Goal: Task Accomplishment & Management: Complete application form

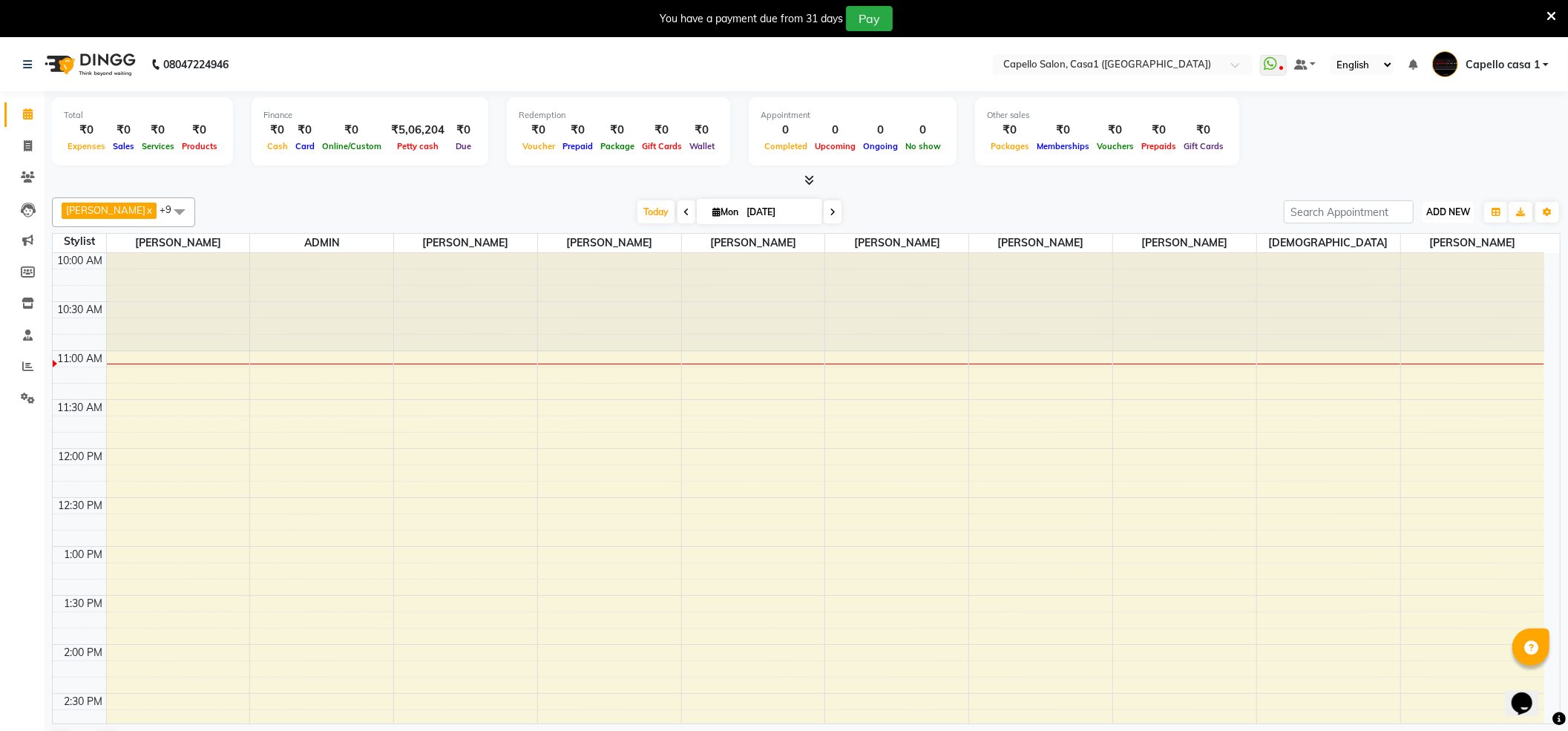
click at [1456, 217] on span "ADD NEW" at bounding box center [1448, 212] width 44 height 11
click at [1434, 301] on link "Add Attendance" at bounding box center [1414, 298] width 117 height 19
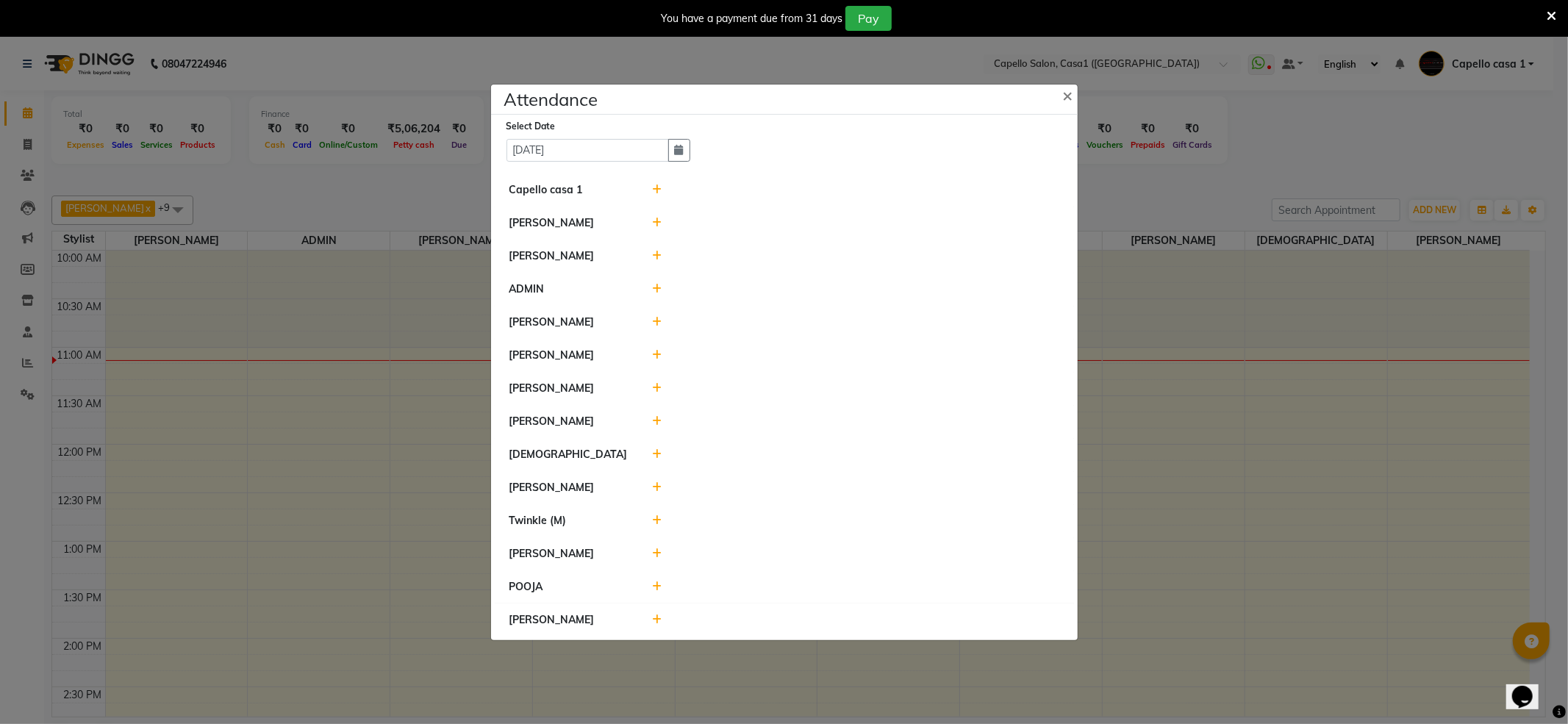
click at [650, 189] on div at bounding box center [855, 190] width 429 height 15
click at [654, 188] on icon at bounding box center [657, 190] width 10 height 11
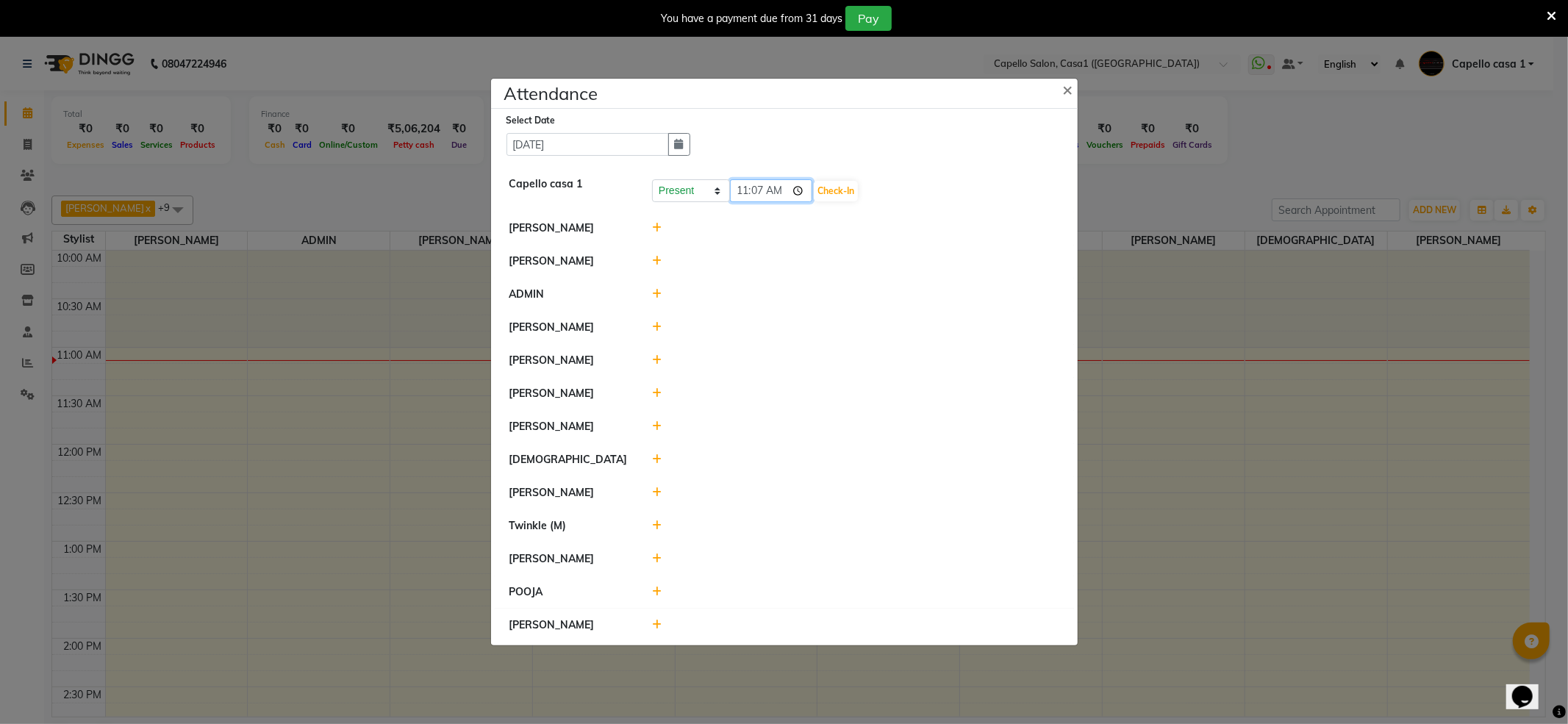
click at [745, 192] on input "11:07" at bounding box center [771, 191] width 83 height 23
type input "10:34"
click at [853, 192] on button "Check-In" at bounding box center [836, 191] width 44 height 20
click at [657, 229] on icon at bounding box center [657, 226] width 10 height 11
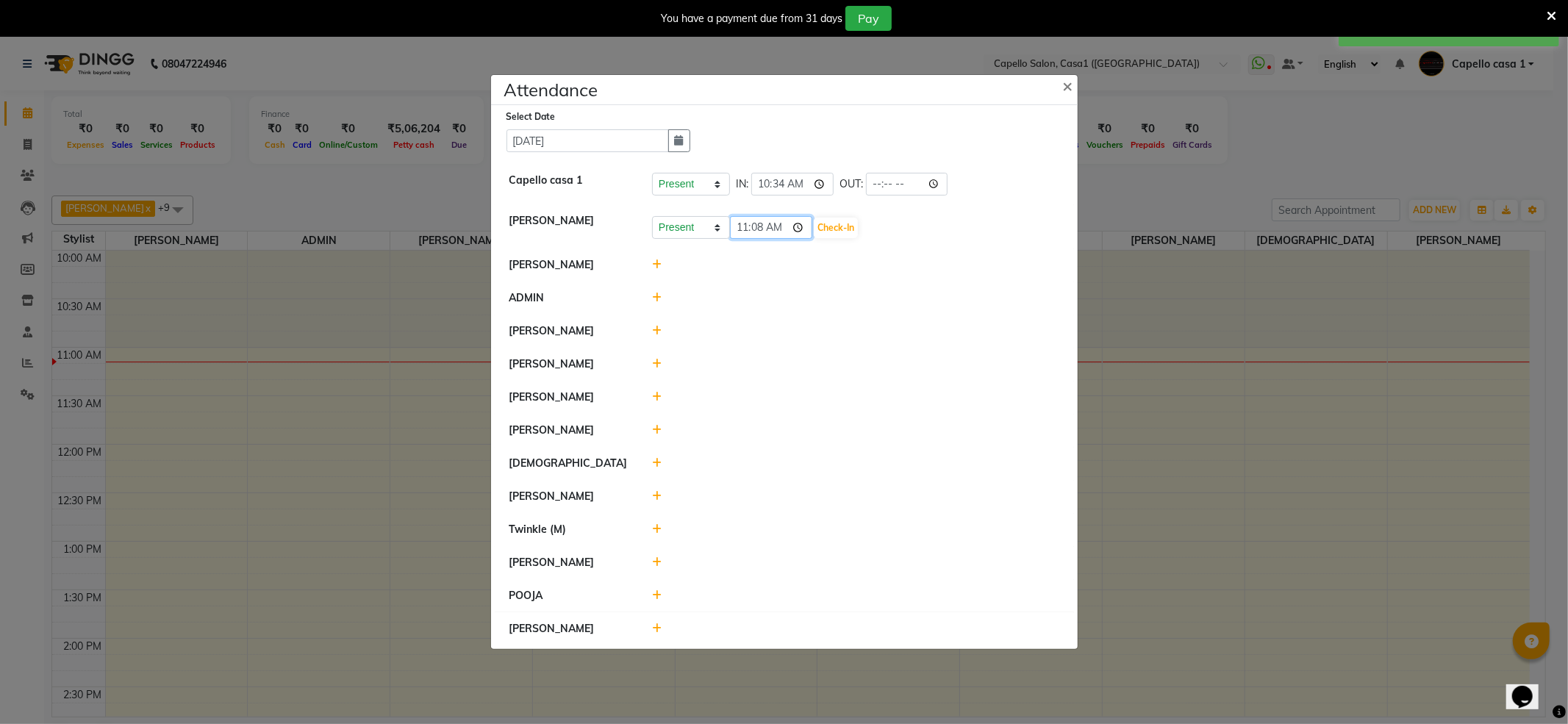
click at [756, 226] on input "11:08" at bounding box center [771, 227] width 83 height 23
type input "11:05"
click at [842, 222] on button "Check-In" at bounding box center [836, 227] width 44 height 20
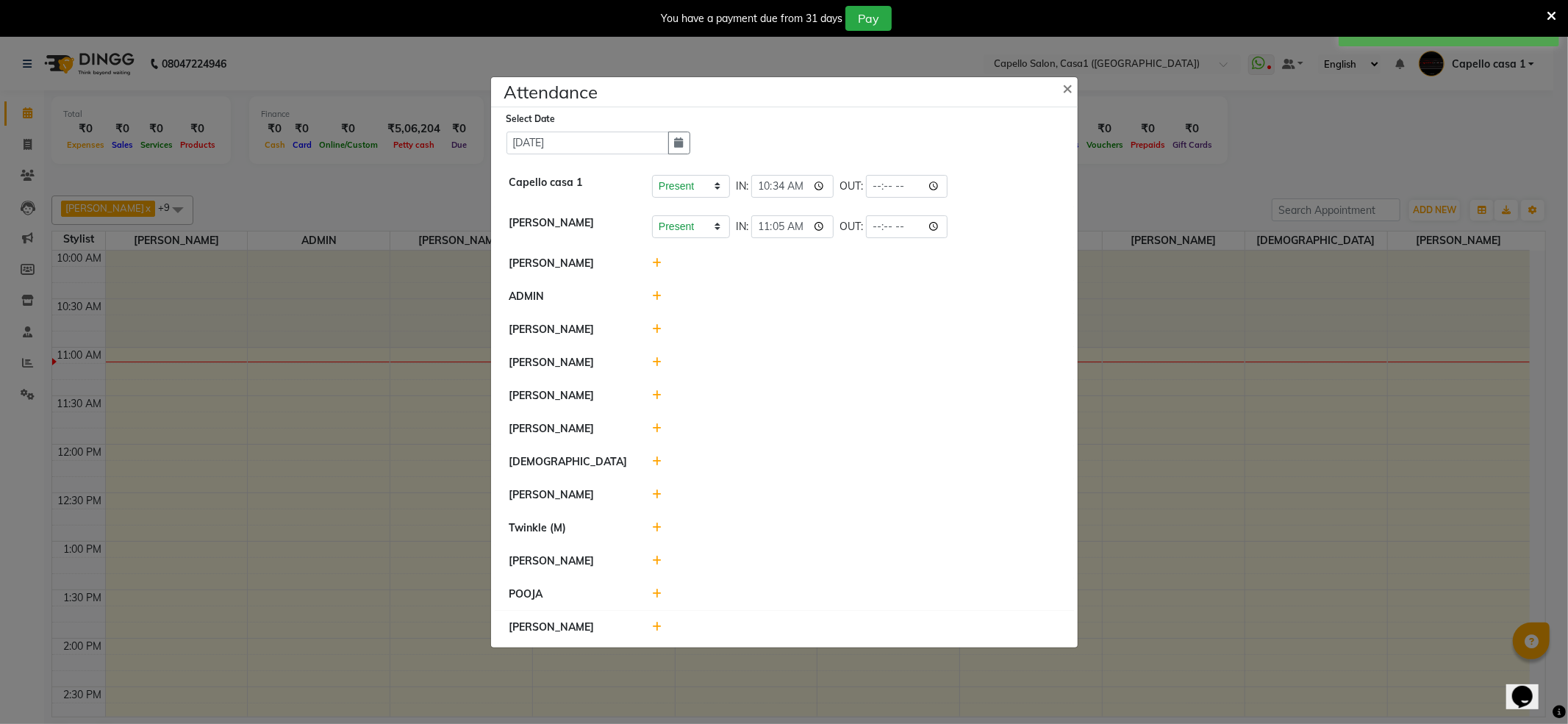
click at [660, 429] on icon at bounding box center [657, 429] width 10 height 11
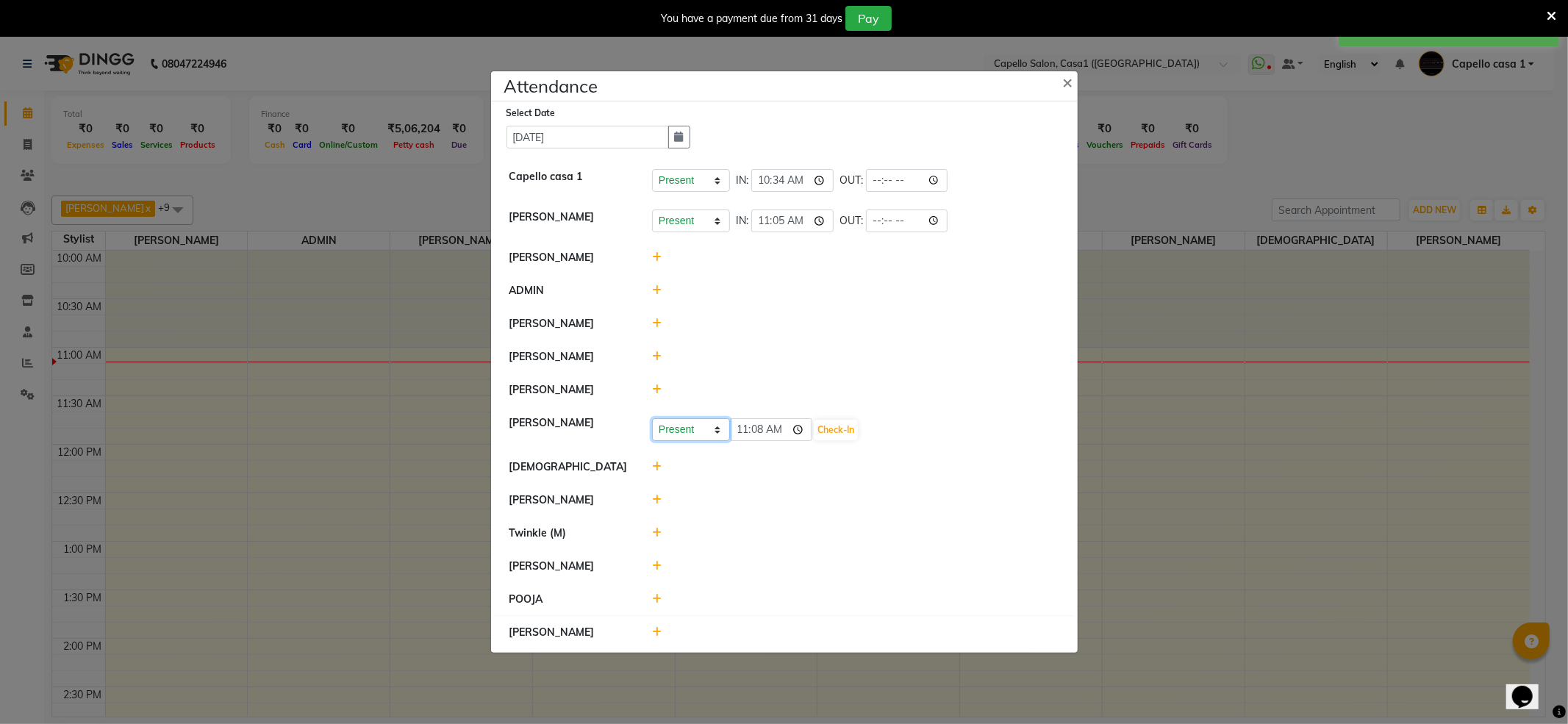
click at [706, 433] on select "Present Absent Late Half Day Weekly Off" at bounding box center [691, 429] width 78 height 23
select select "W"
click at [652, 418] on select "Present Absent Late Half Day Weekly Off" at bounding box center [691, 429] width 78 height 23
click at [748, 435] on button "Save" at bounding box center [745, 429] width 29 height 20
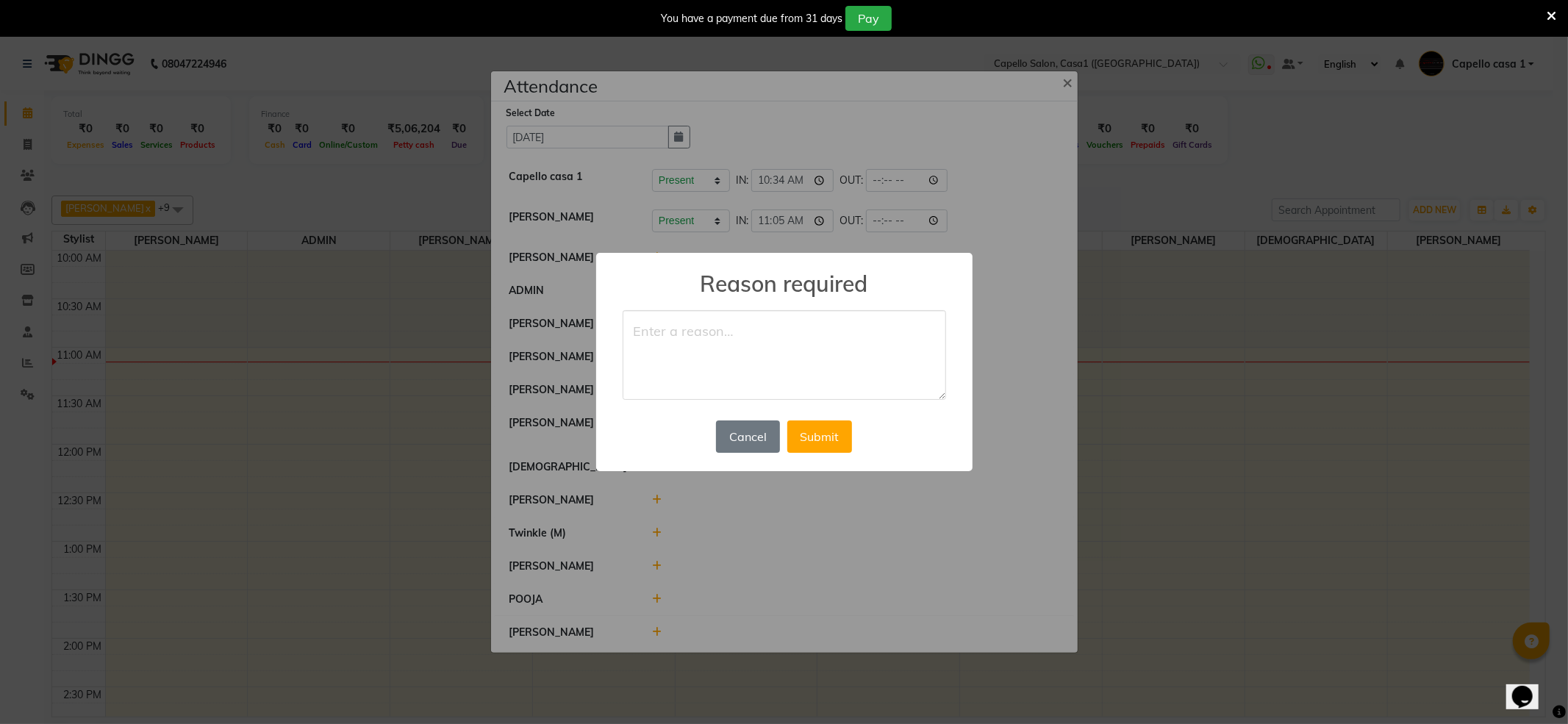
click at [691, 325] on textarea at bounding box center [784, 354] width 323 height 89
type textarea "WEEKLY OFF"
click at [827, 442] on button "Submit" at bounding box center [819, 436] width 64 height 33
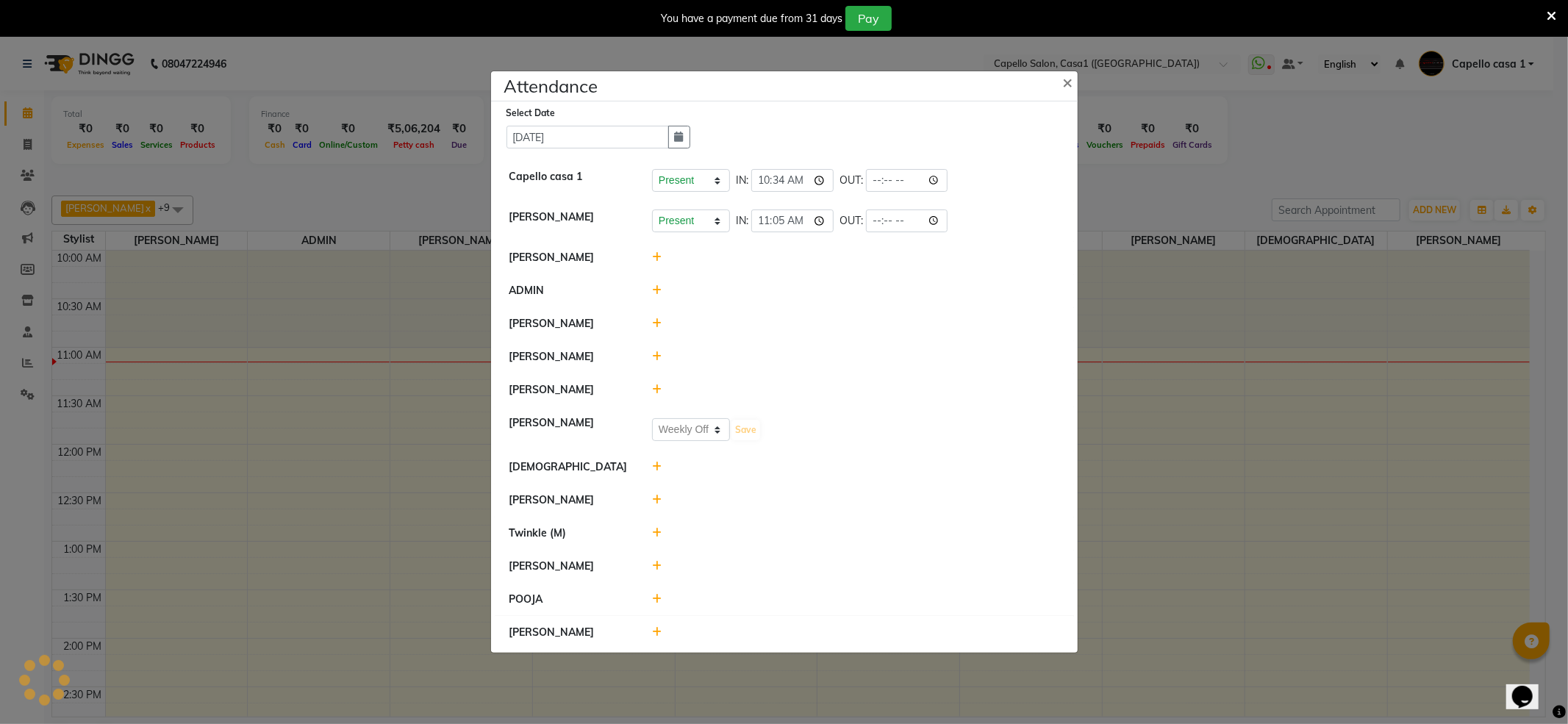
select select "W"
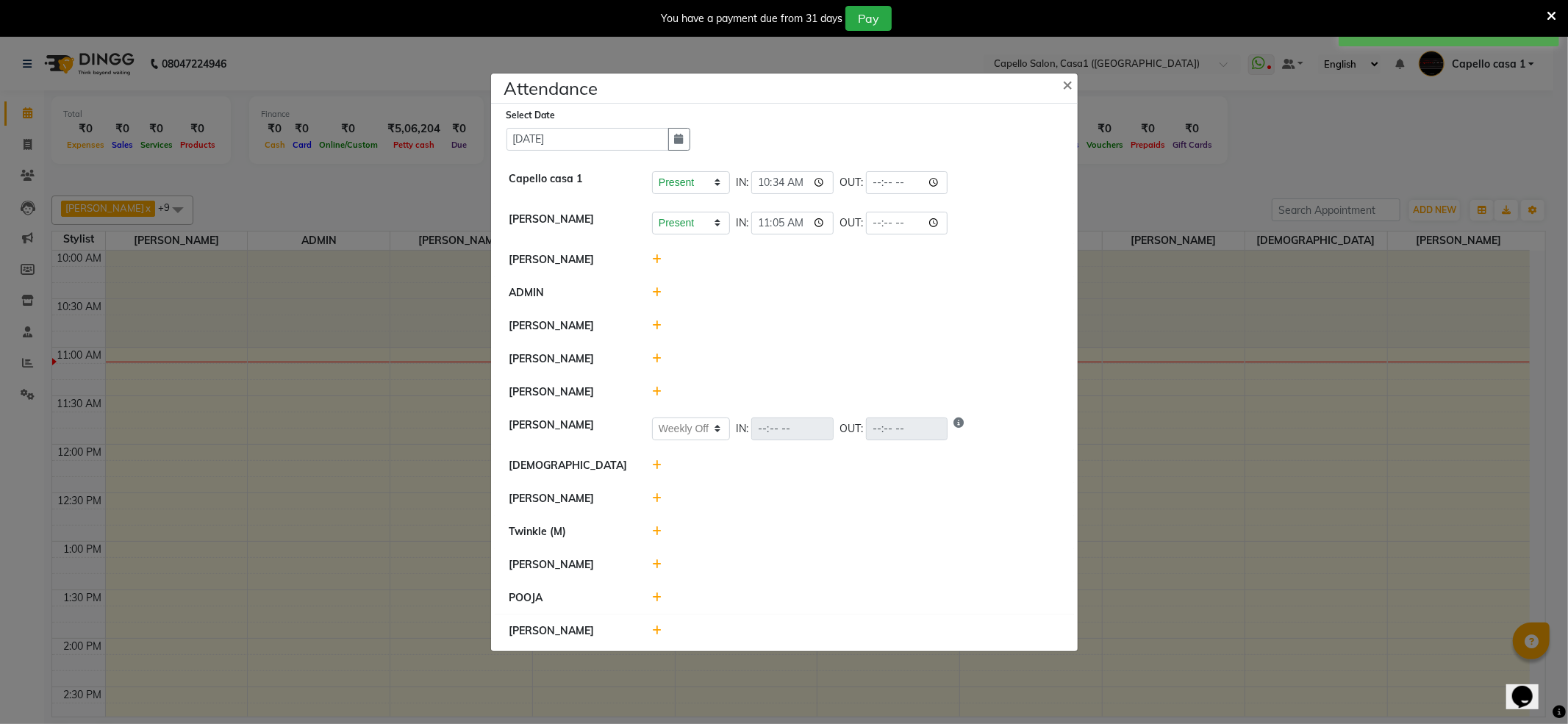
click at [656, 629] on icon at bounding box center [657, 631] width 10 height 11
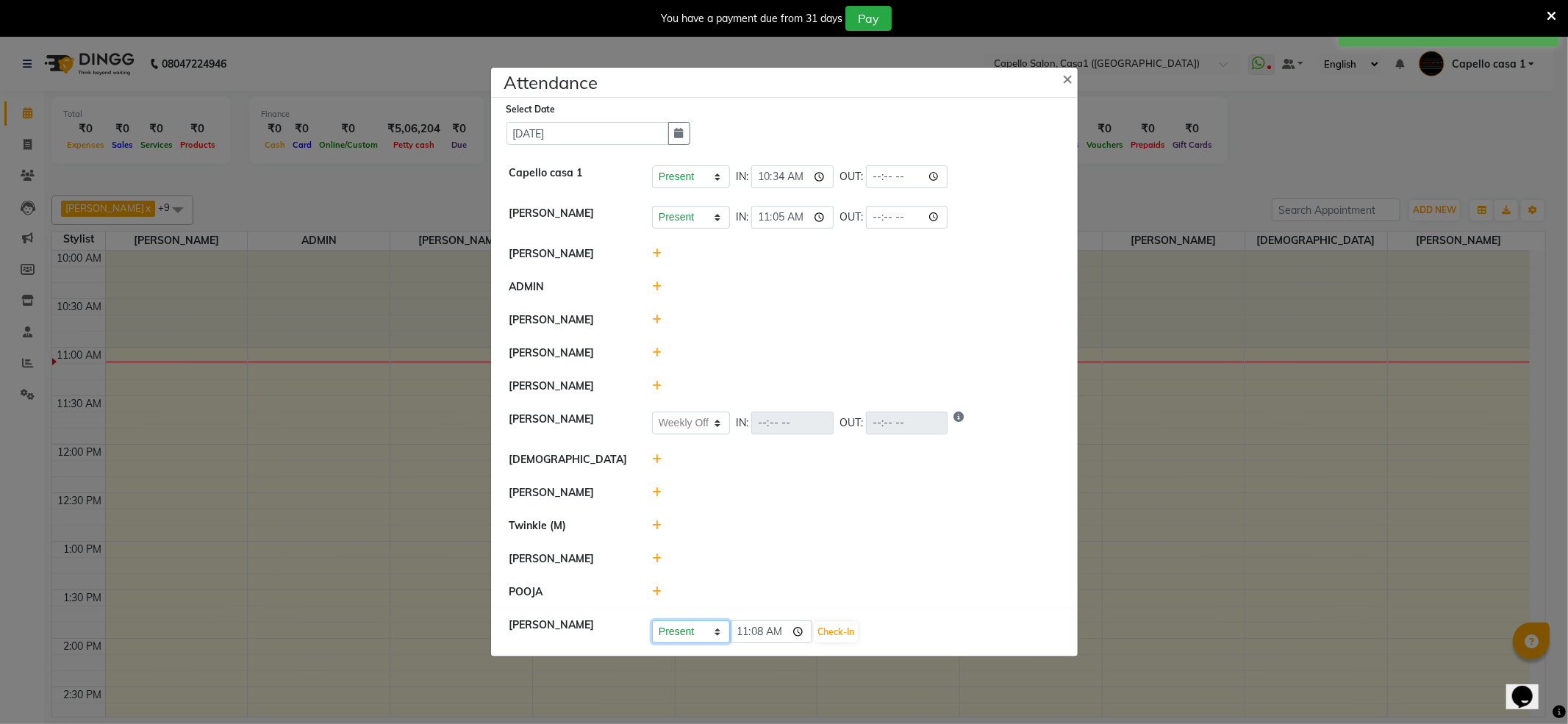
click at [717, 635] on select "Present Absent Late Half Day Weekly Off" at bounding box center [691, 632] width 78 height 23
select select "W"
click at [652, 622] on select "Present Absent Late Half Day Weekly Off" at bounding box center [691, 632] width 78 height 23
click at [751, 629] on button "Save" at bounding box center [745, 632] width 29 height 20
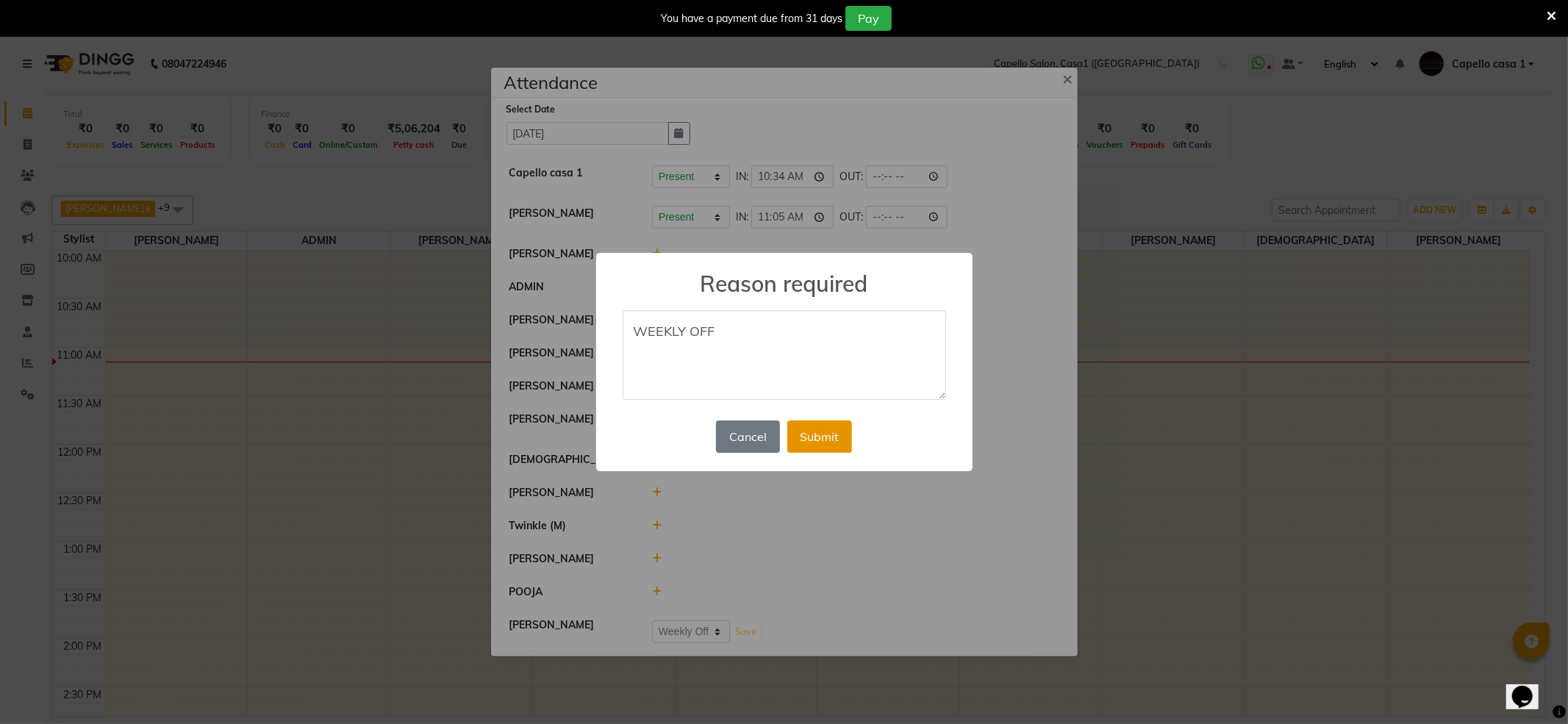
type textarea "WEEKLY OFF"
click at [817, 429] on button "Submit" at bounding box center [819, 436] width 64 height 33
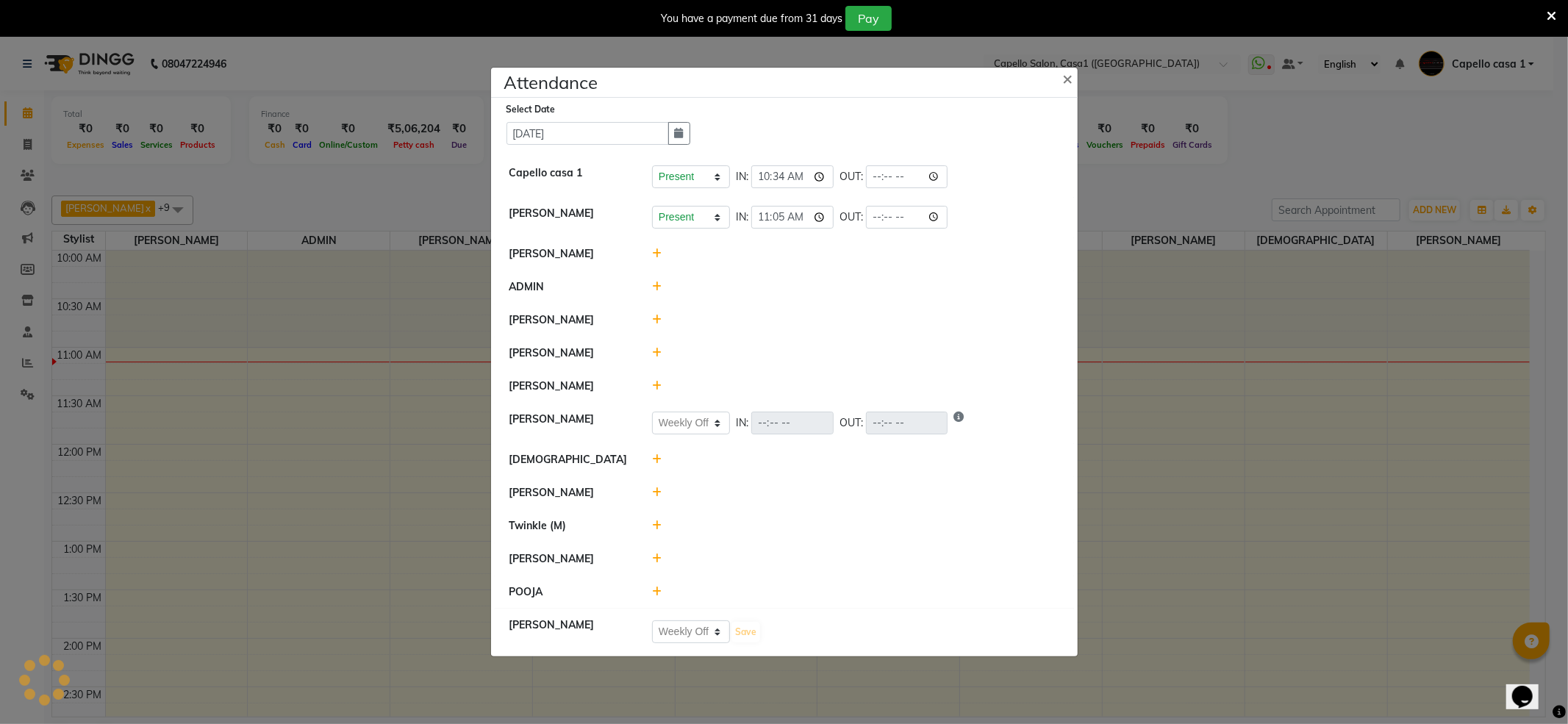
select select "W"
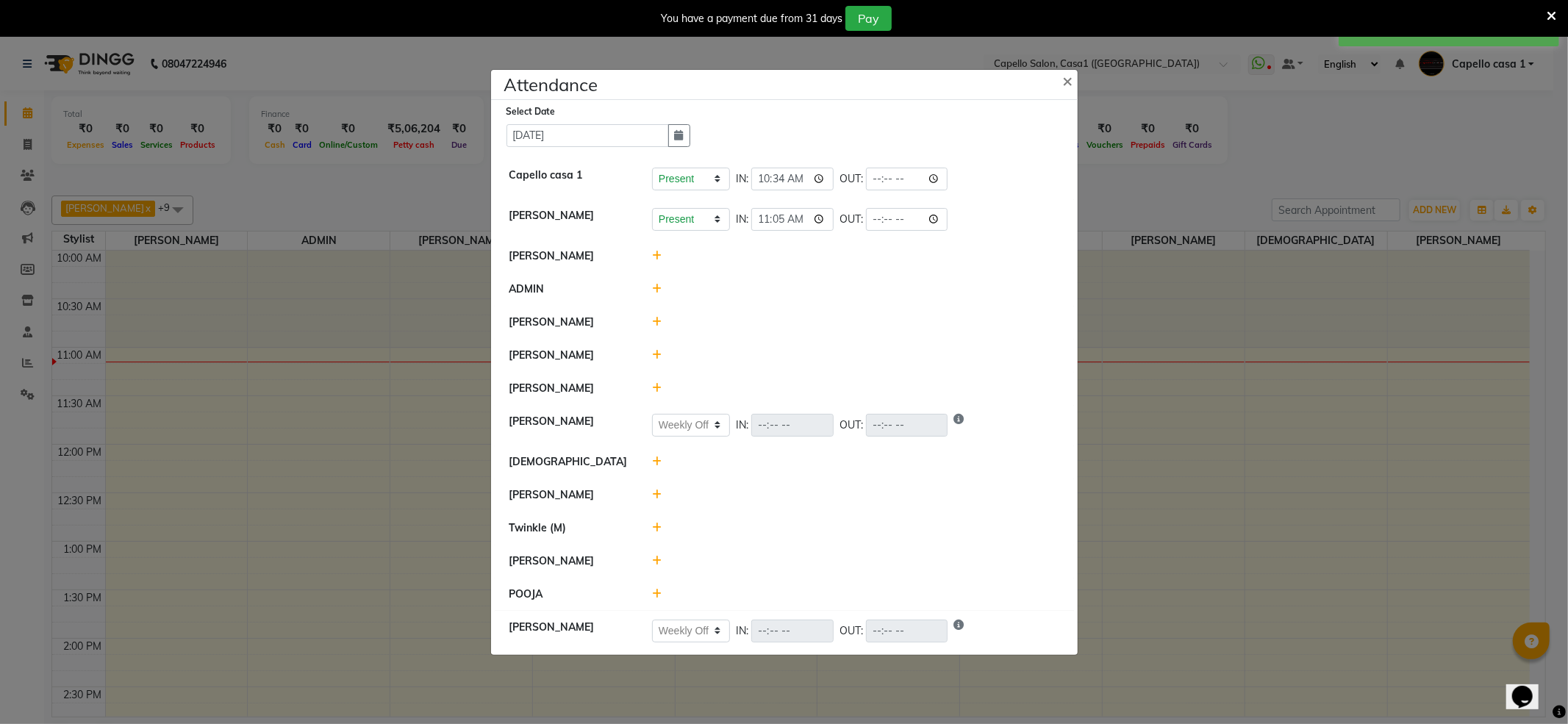
click at [657, 589] on icon at bounding box center [657, 594] width 10 height 11
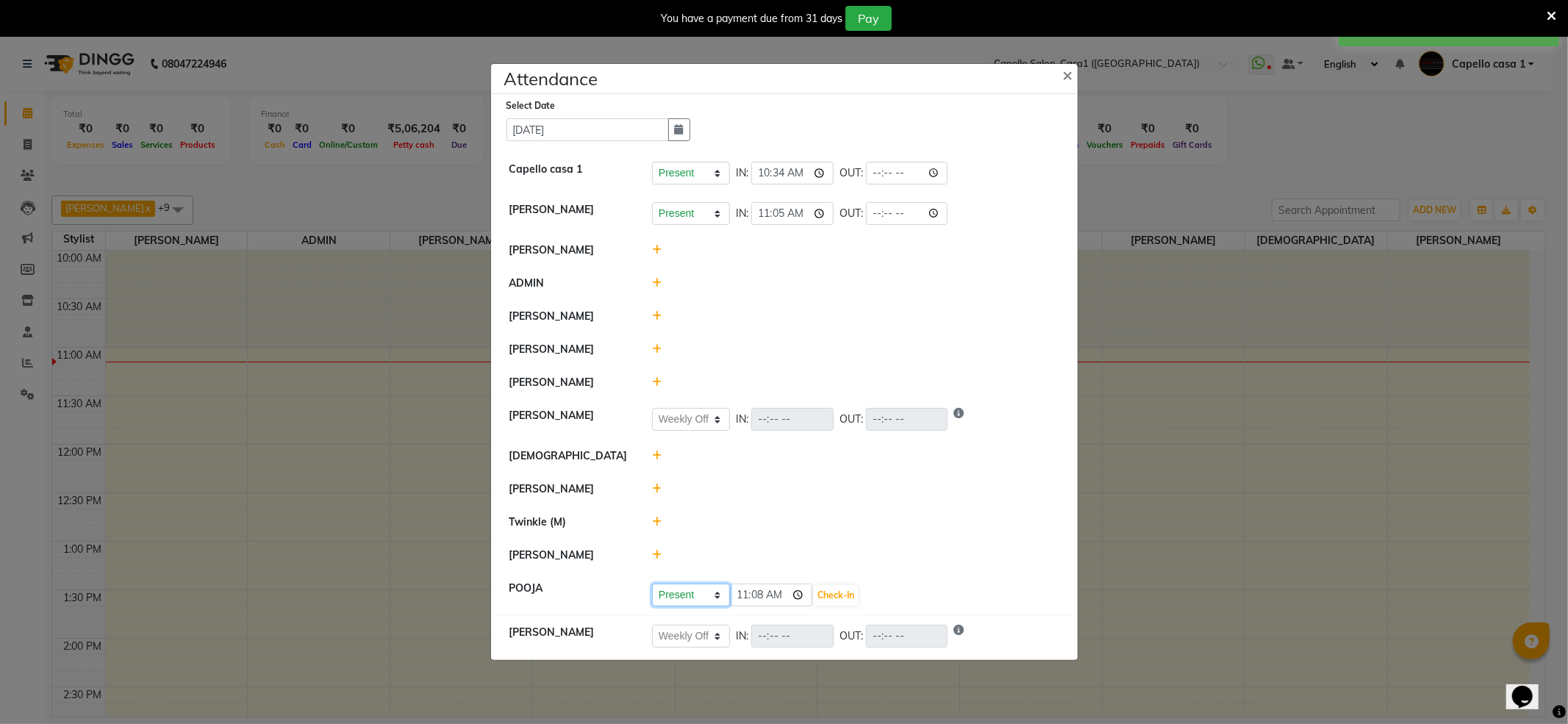
click at [704, 589] on select "Present Absent Late Half Day Weekly Off" at bounding box center [691, 594] width 78 height 23
select select "W"
click at [652, 585] on select "Present Absent Late Half Day Weekly Off" at bounding box center [691, 594] width 78 height 23
click at [756, 595] on button "Save" at bounding box center [745, 594] width 29 height 20
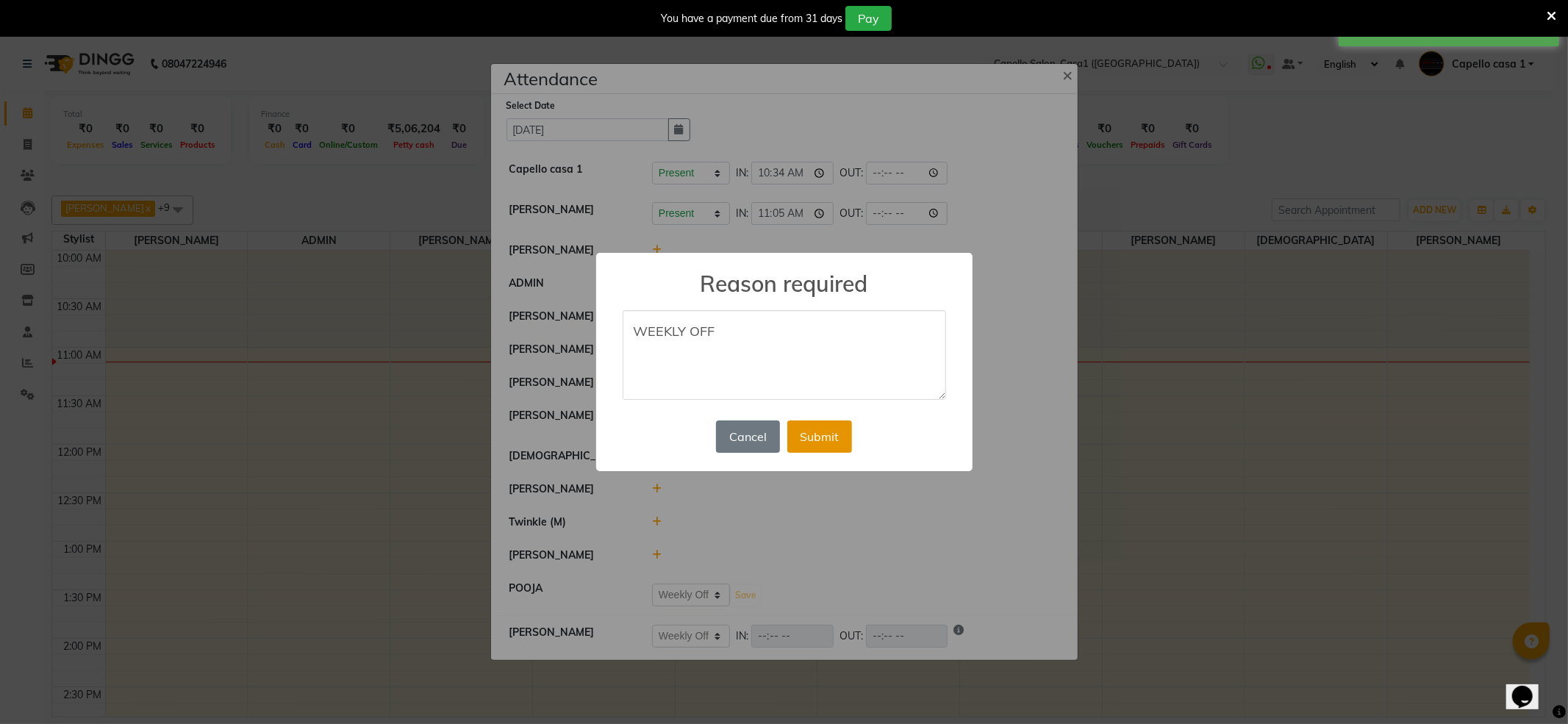
type textarea "WEEKLY OFF"
click at [801, 445] on button "Submit" at bounding box center [819, 436] width 64 height 33
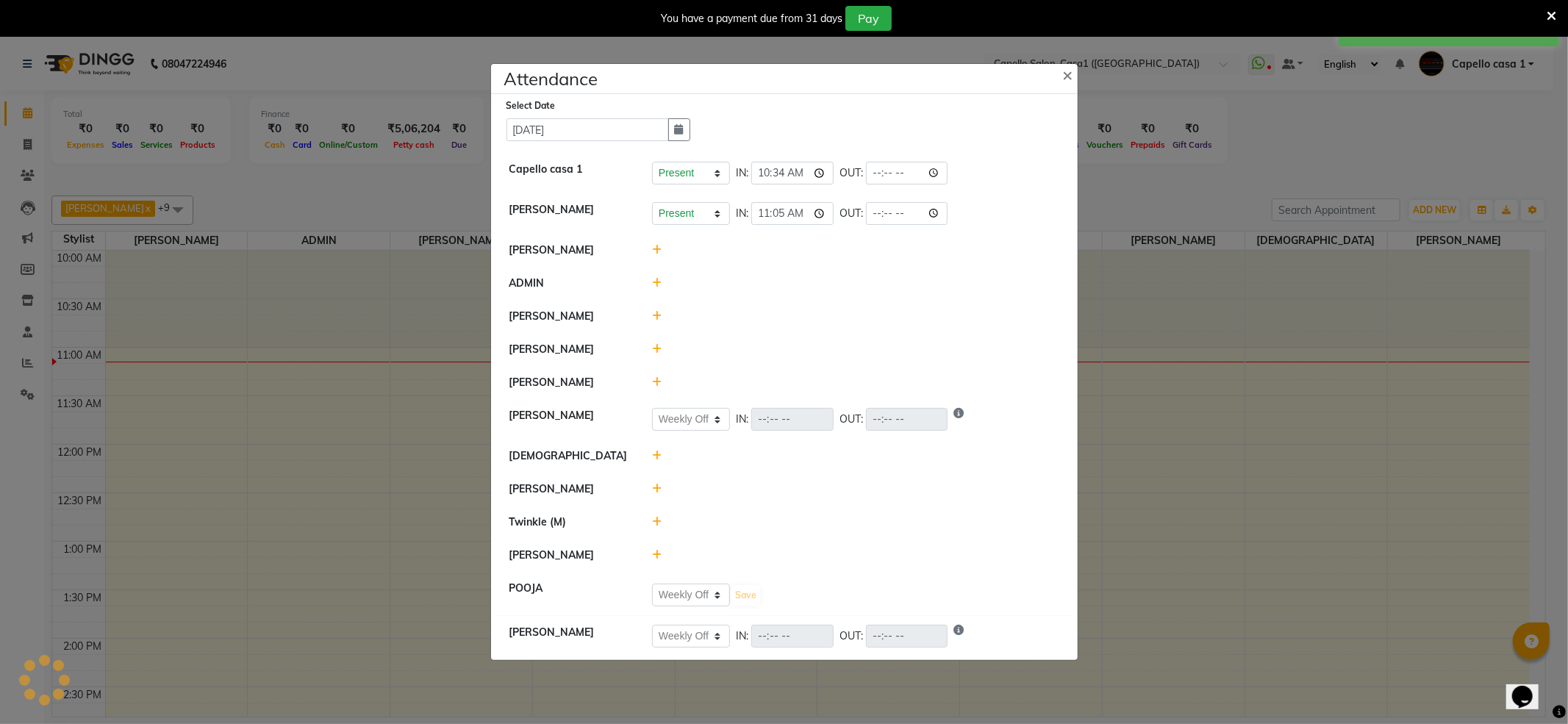
select select "W"
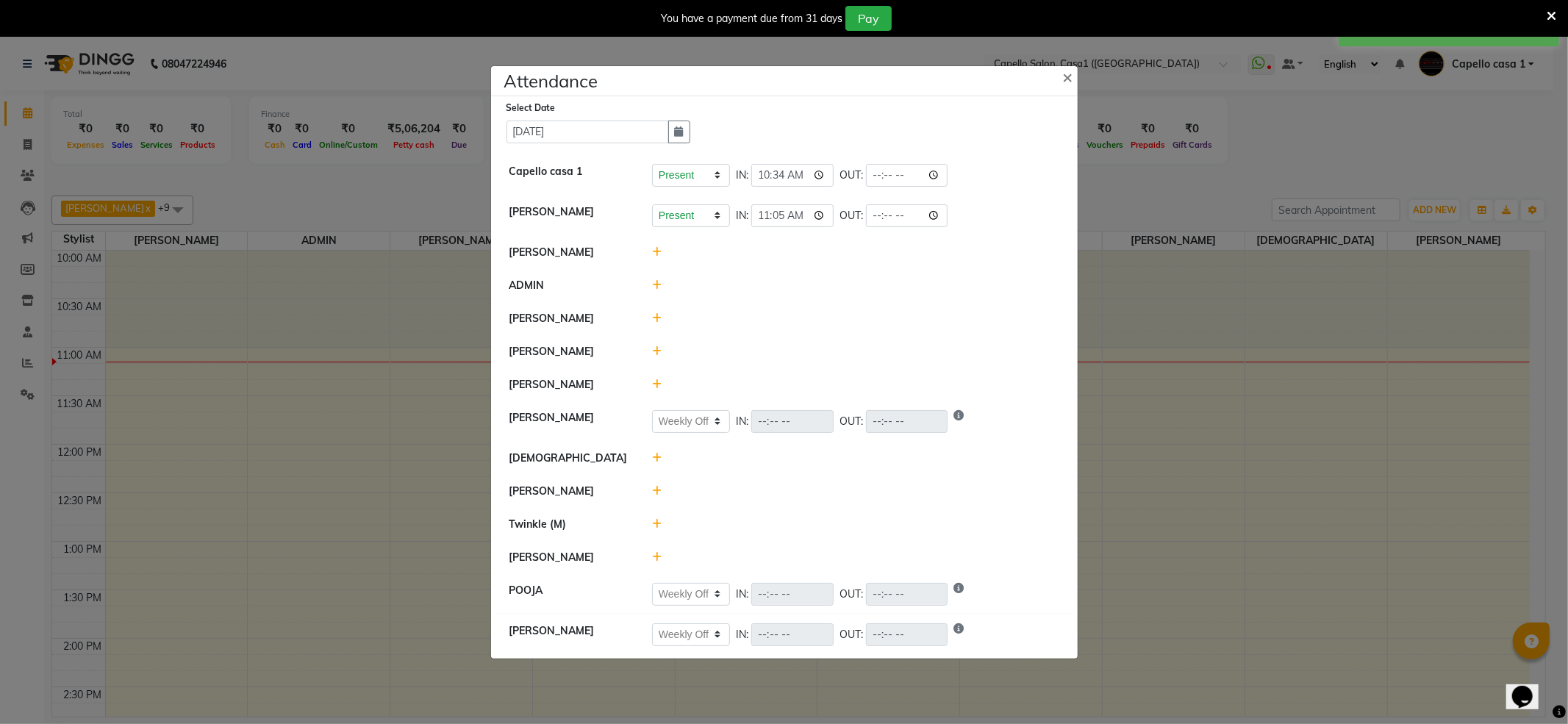
click at [656, 491] on icon at bounding box center [657, 491] width 10 height 11
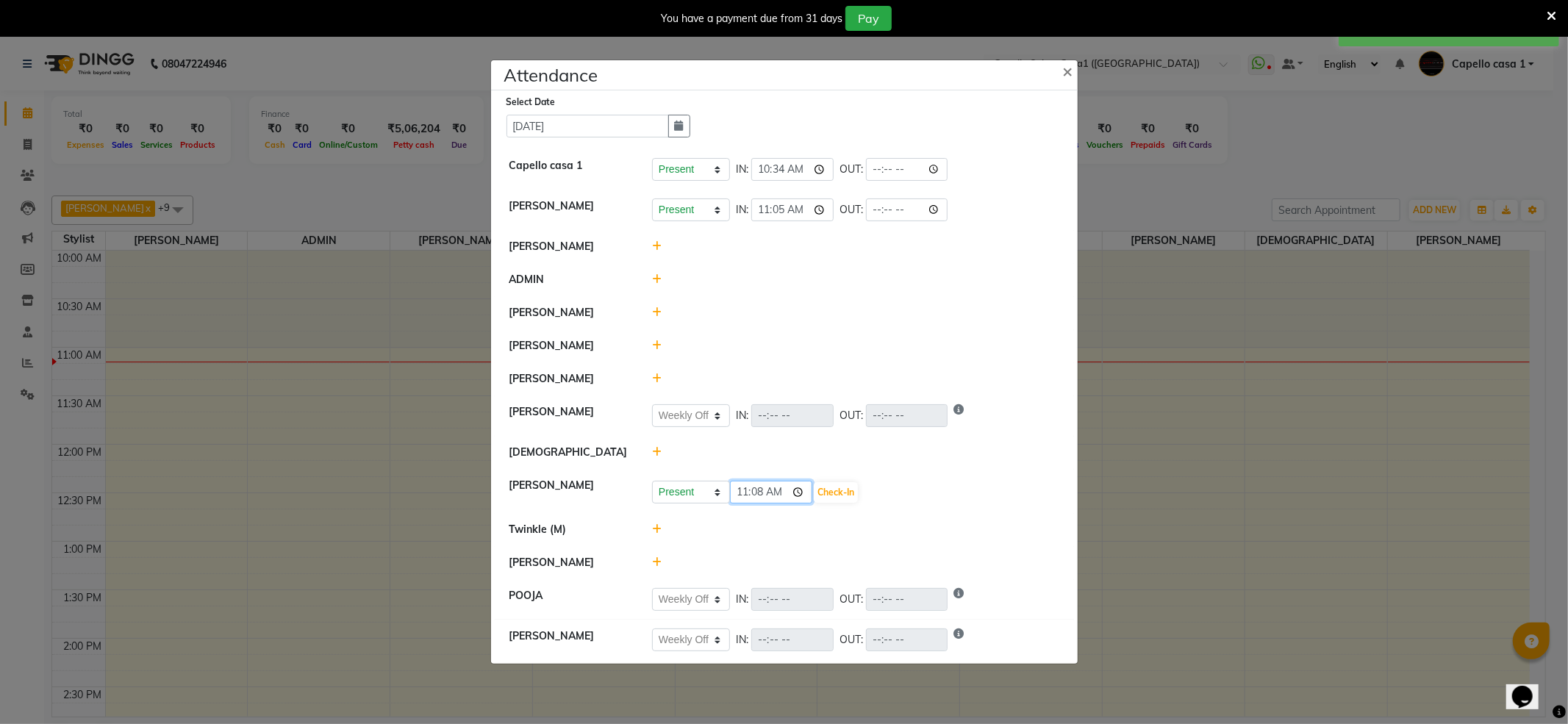
click at [765, 495] on input "11:08" at bounding box center [771, 492] width 83 height 23
click at [761, 495] on input "11:08" at bounding box center [771, 492] width 83 height 23
type input "11:00"
click at [830, 488] on button "Check-In" at bounding box center [836, 492] width 44 height 20
select select "W"
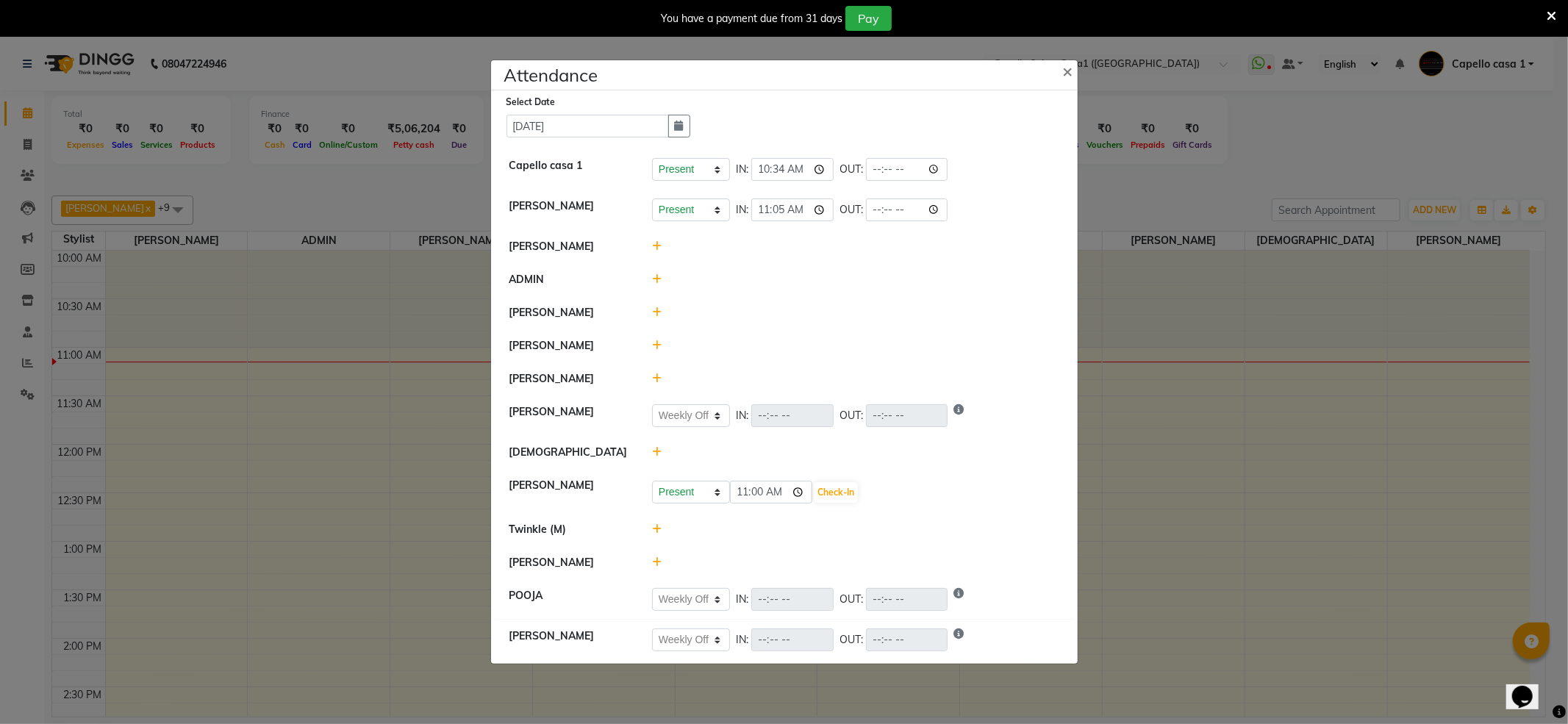
select select "W"
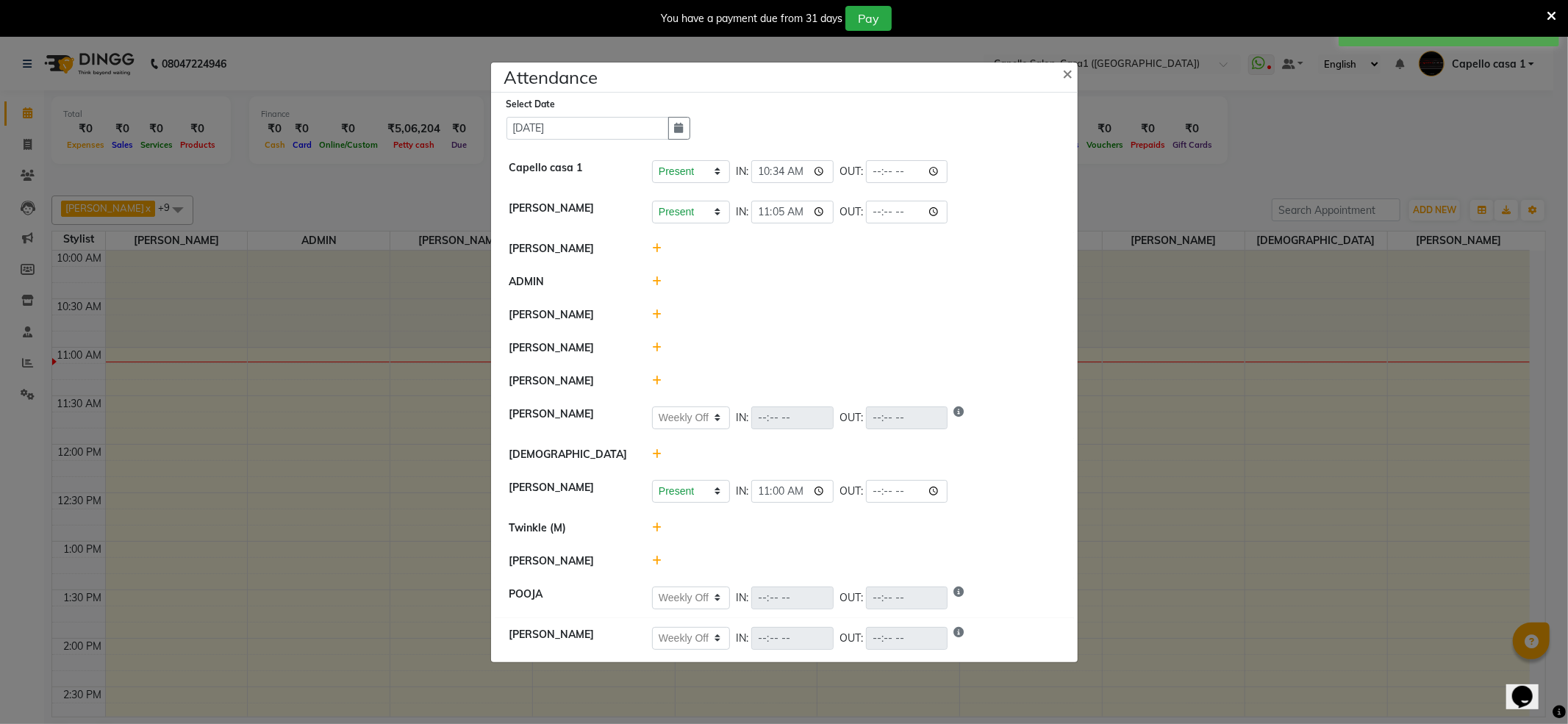
click at [659, 386] on div at bounding box center [855, 381] width 429 height 15
click at [659, 382] on icon at bounding box center [657, 381] width 10 height 11
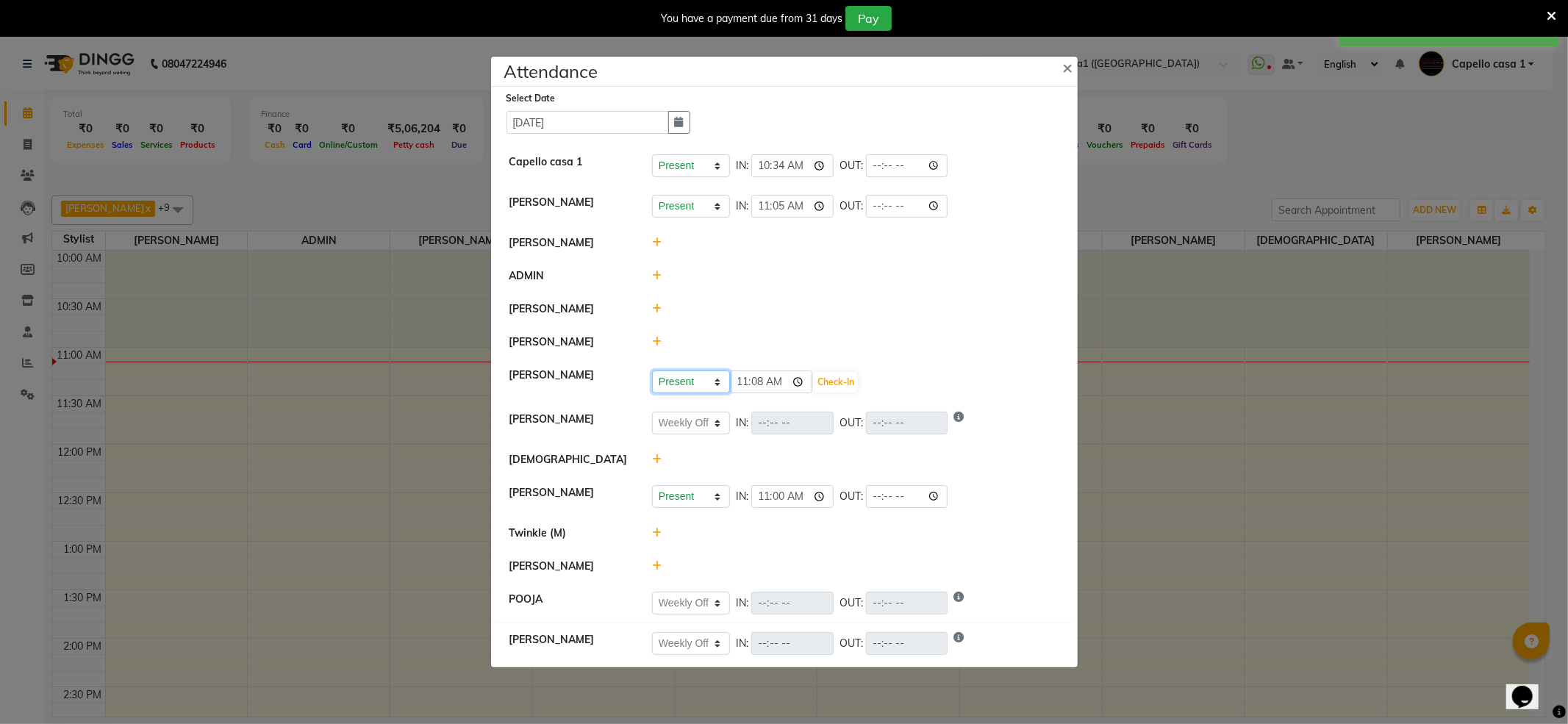
click at [701, 382] on select "Present Absent Late Half Day Weekly Off" at bounding box center [691, 382] width 78 height 23
select select "W"
click at [652, 370] on select "Present Absent Late Half Day Weekly Off" at bounding box center [691, 382] width 78 height 23
click at [742, 379] on button "Save" at bounding box center [745, 382] width 29 height 20
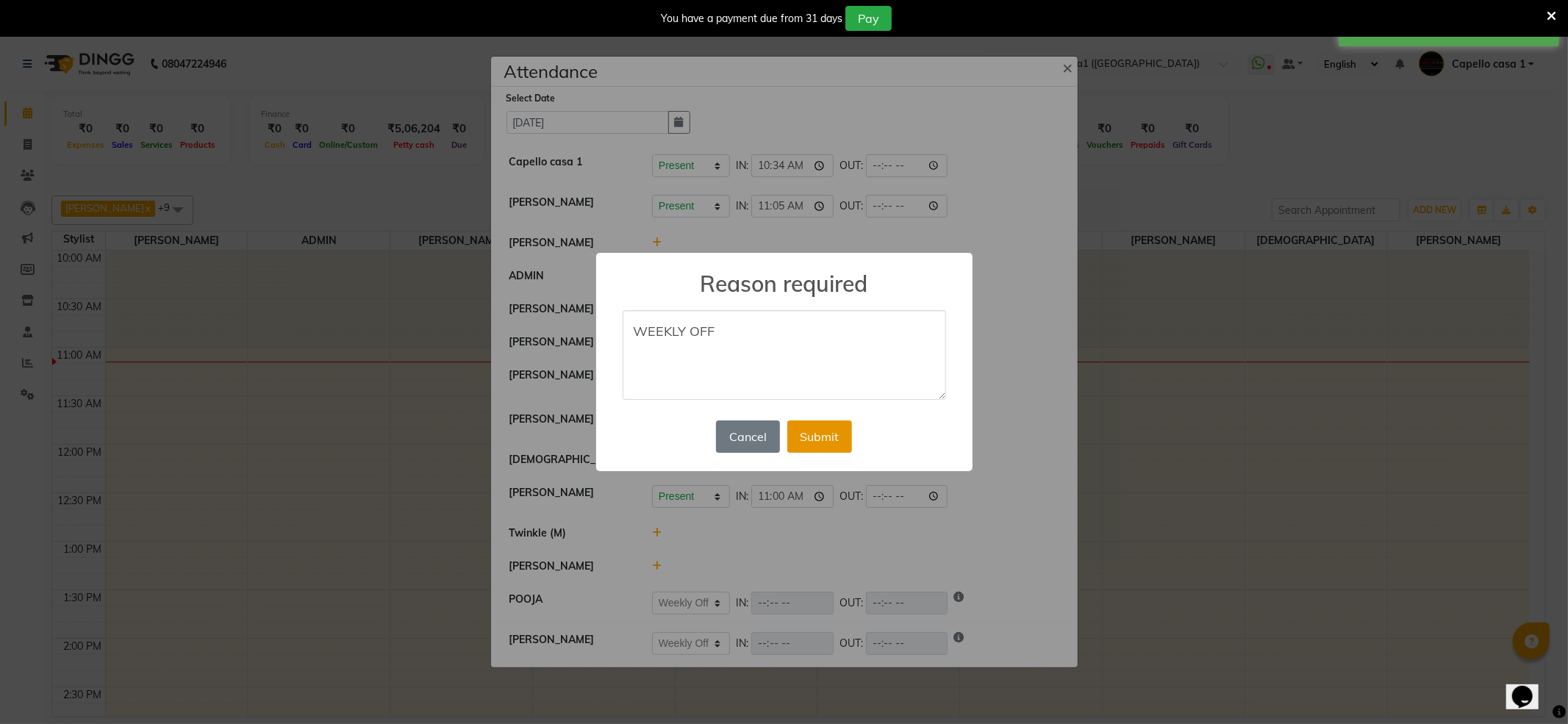
type textarea "WEEKLY OFF"
click at [826, 448] on button "Submit" at bounding box center [819, 436] width 64 height 33
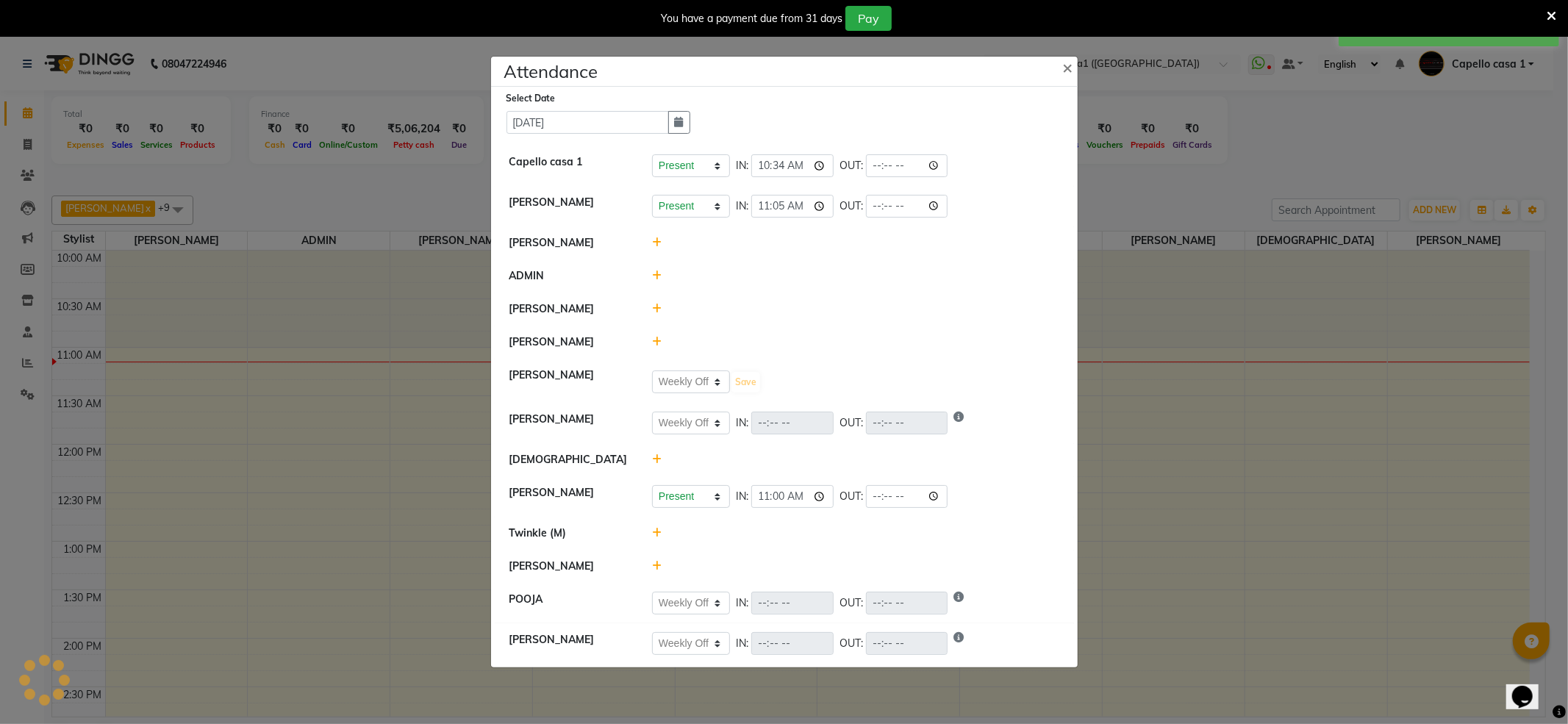
select select "W"
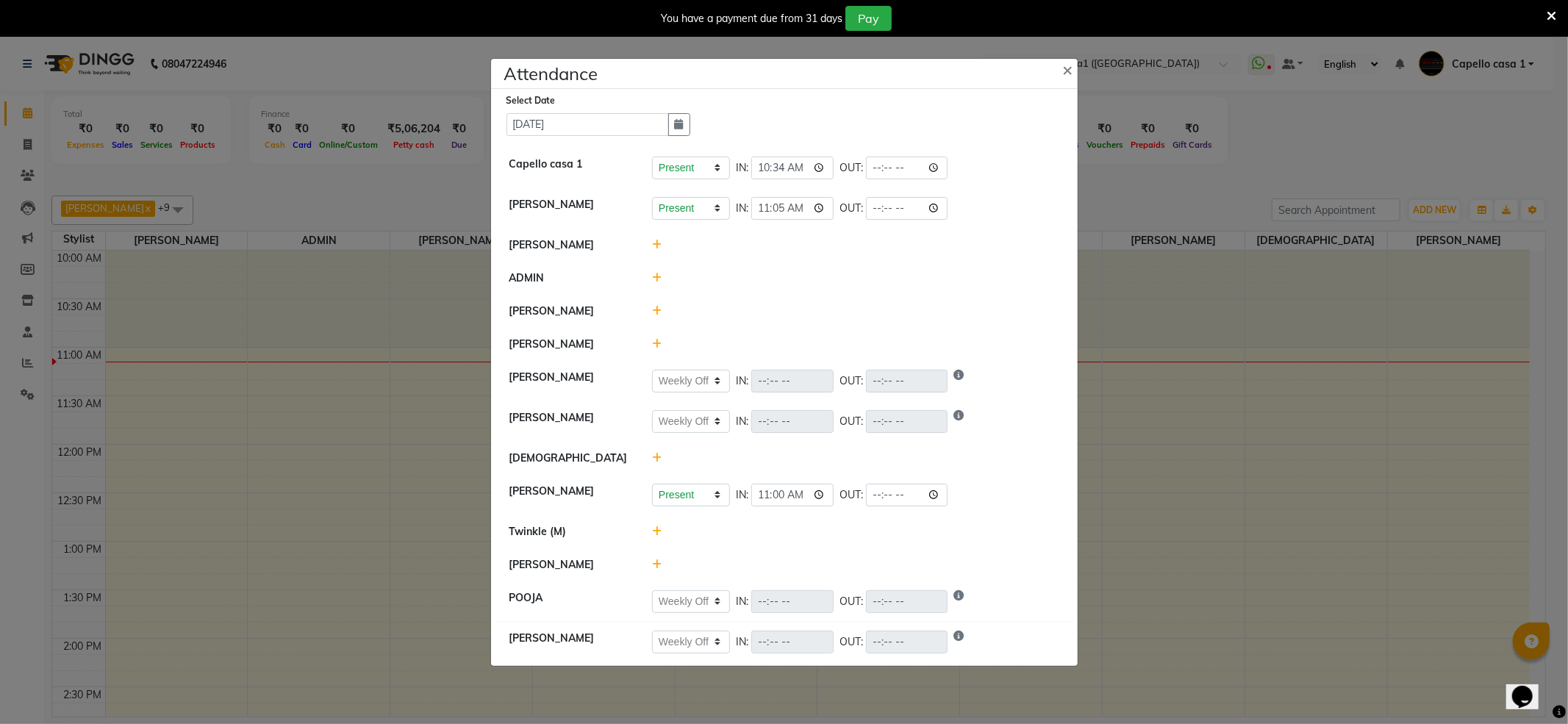
click at [658, 344] on icon at bounding box center [657, 344] width 10 height 11
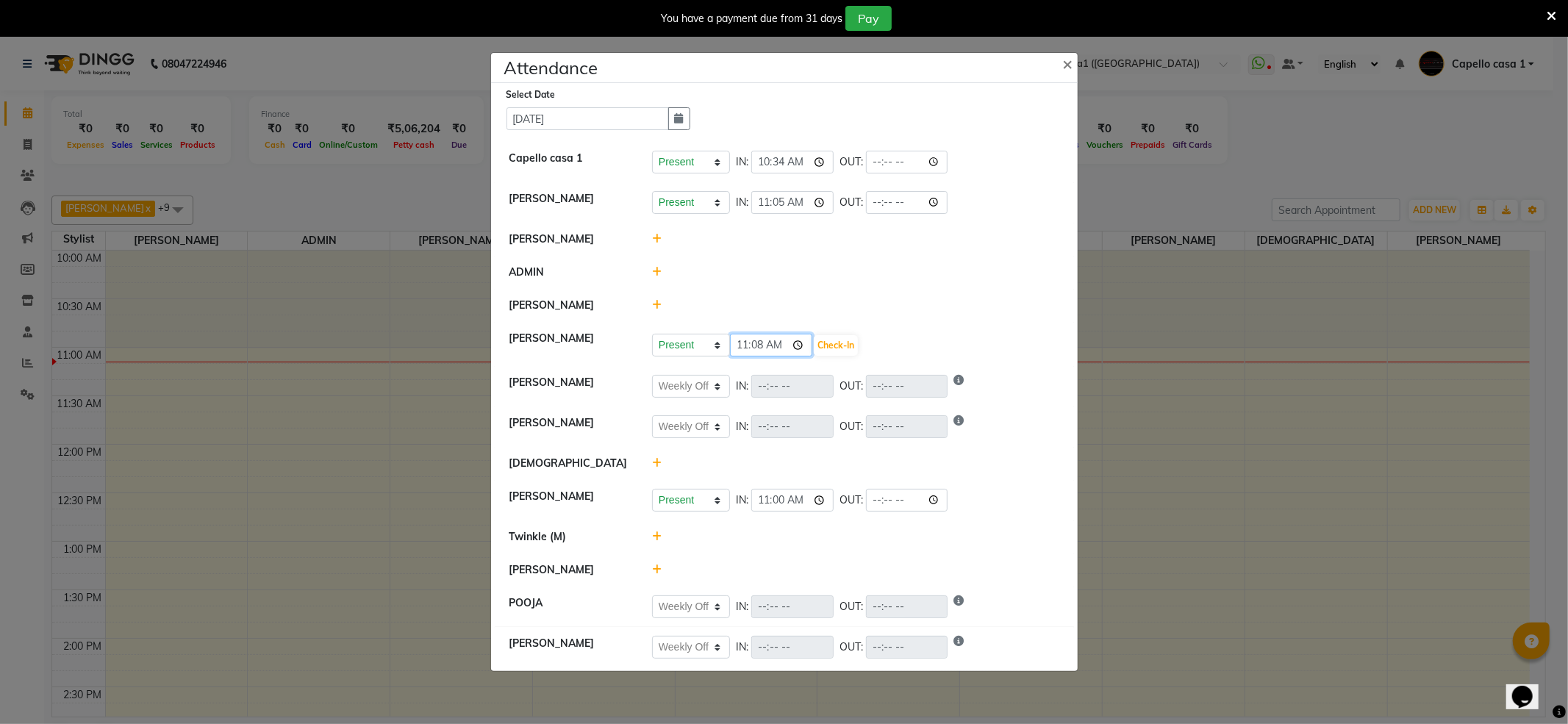
click at [770, 347] on input "11:08" at bounding box center [771, 345] width 83 height 23
click at [760, 344] on input "11:08" at bounding box center [771, 345] width 83 height 23
type input "11:05"
click at [848, 341] on button "Check-In" at bounding box center [836, 345] width 44 height 20
select select "W"
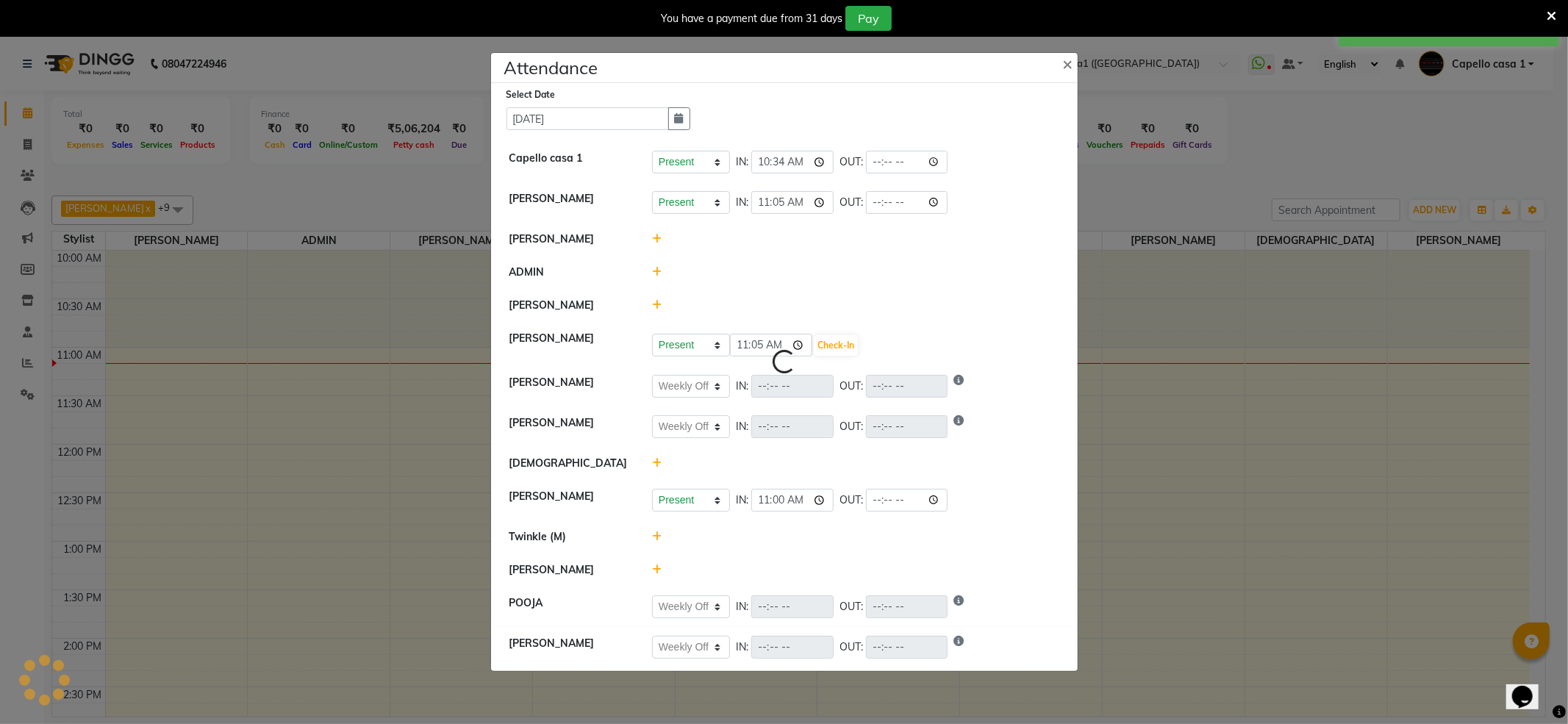
select select "W"
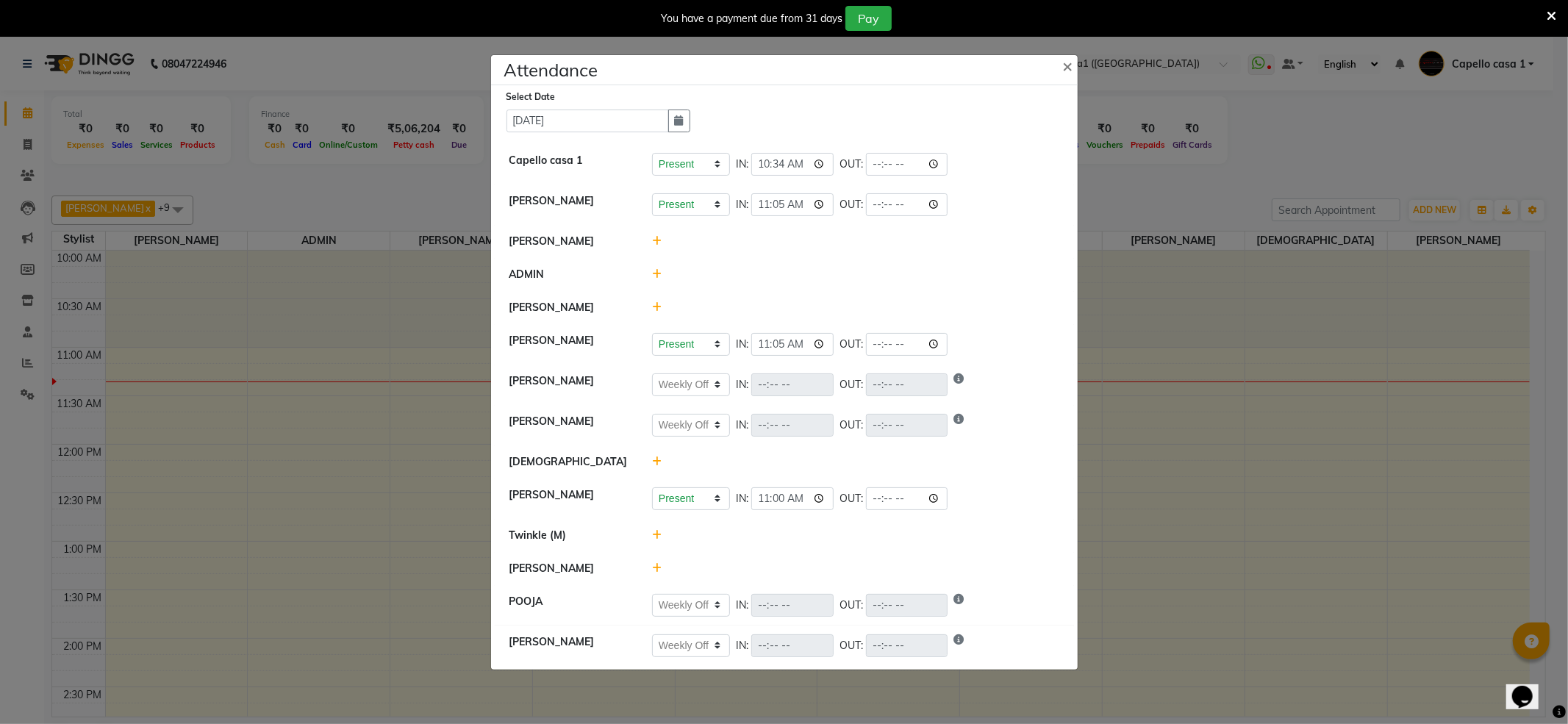
click at [1186, 194] on ngb-modal-window "Attendance × Select Date [DATE] Capello casa 1 Present Absent Late Half Day Wee…" at bounding box center [784, 362] width 1568 height 724
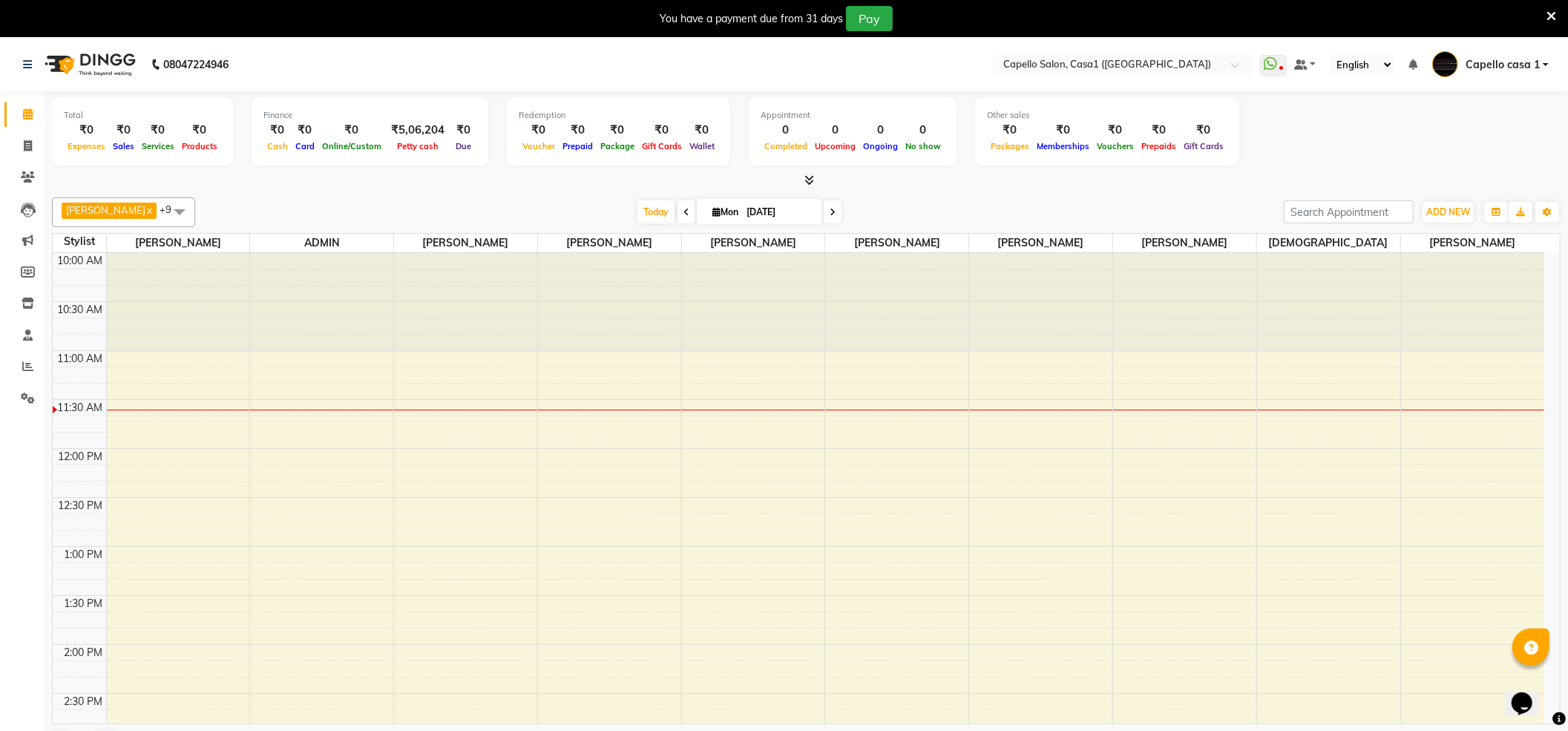
scroll to position [38, 0]
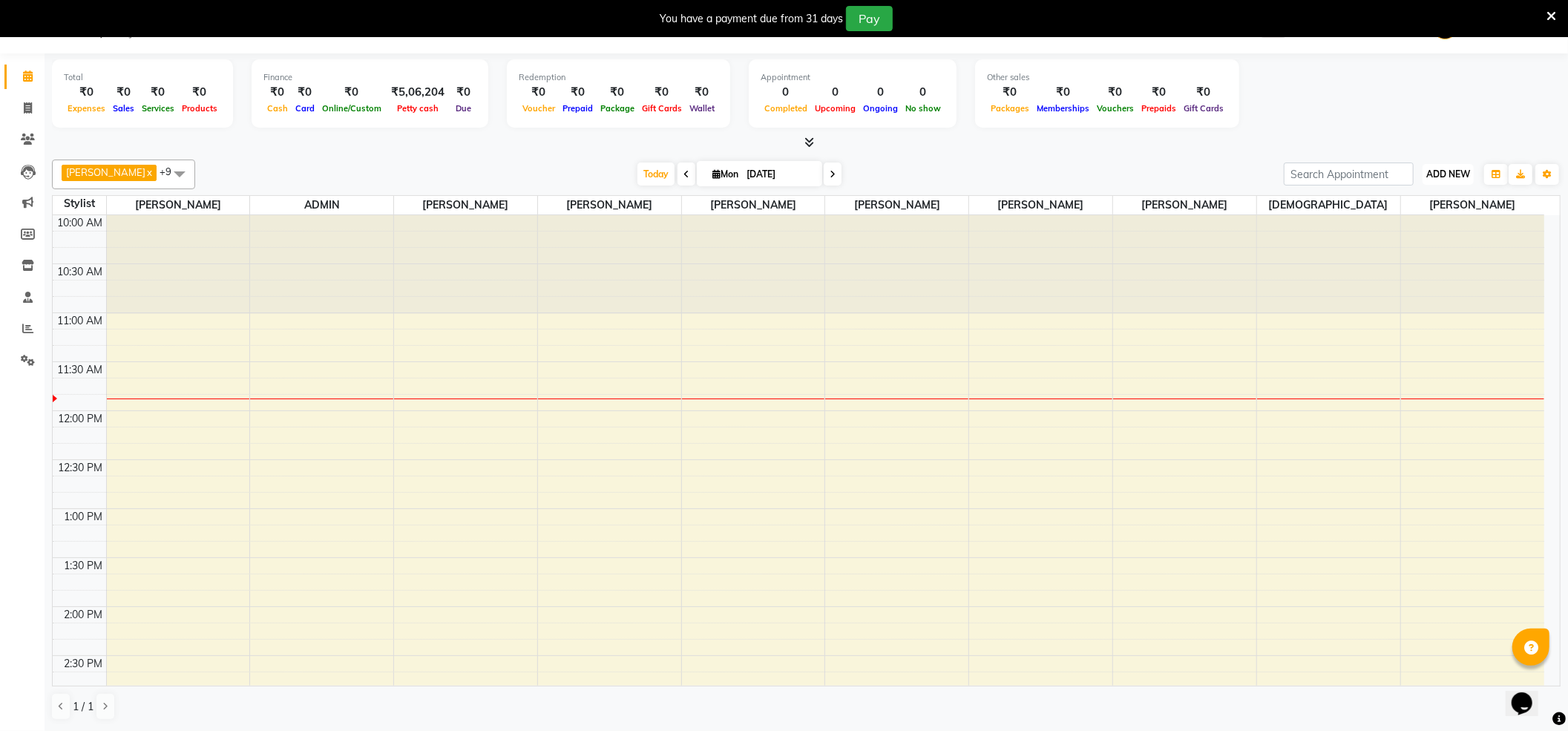
click at [1449, 170] on span "ADD NEW" at bounding box center [1448, 174] width 44 height 11
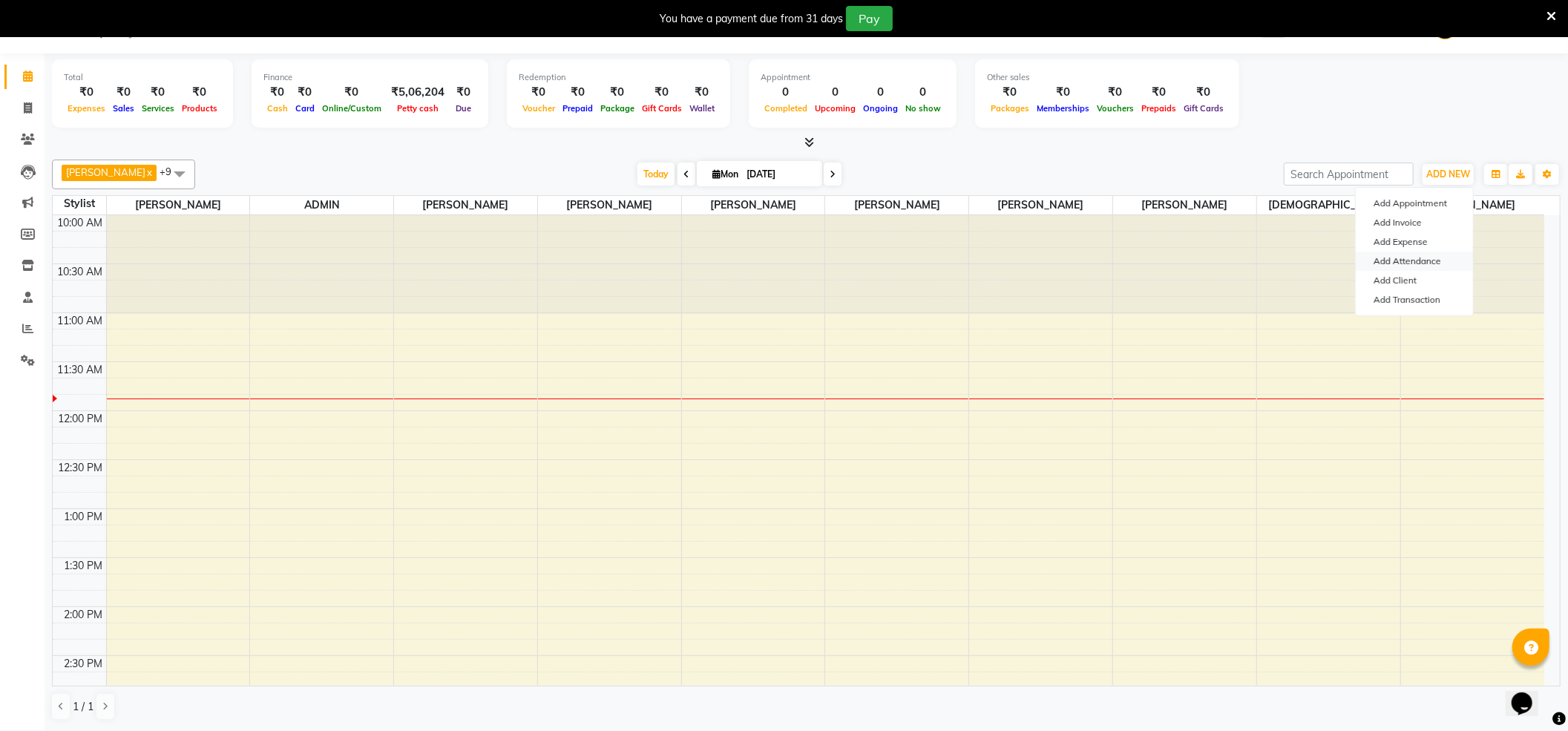
click at [1437, 268] on link "Add Attendance" at bounding box center [1414, 261] width 117 height 19
select select "W"
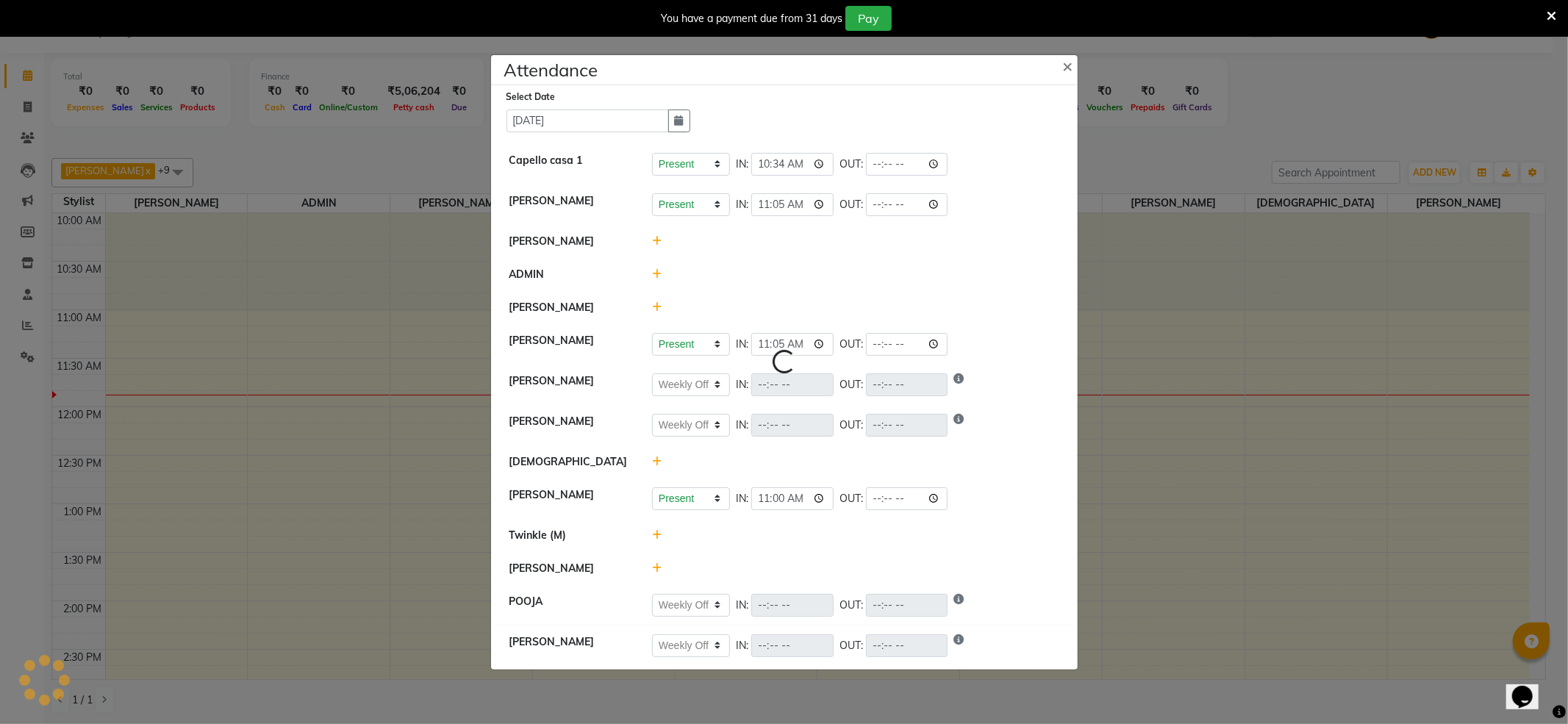
select select "W"
click at [654, 304] on icon at bounding box center [657, 307] width 10 height 11
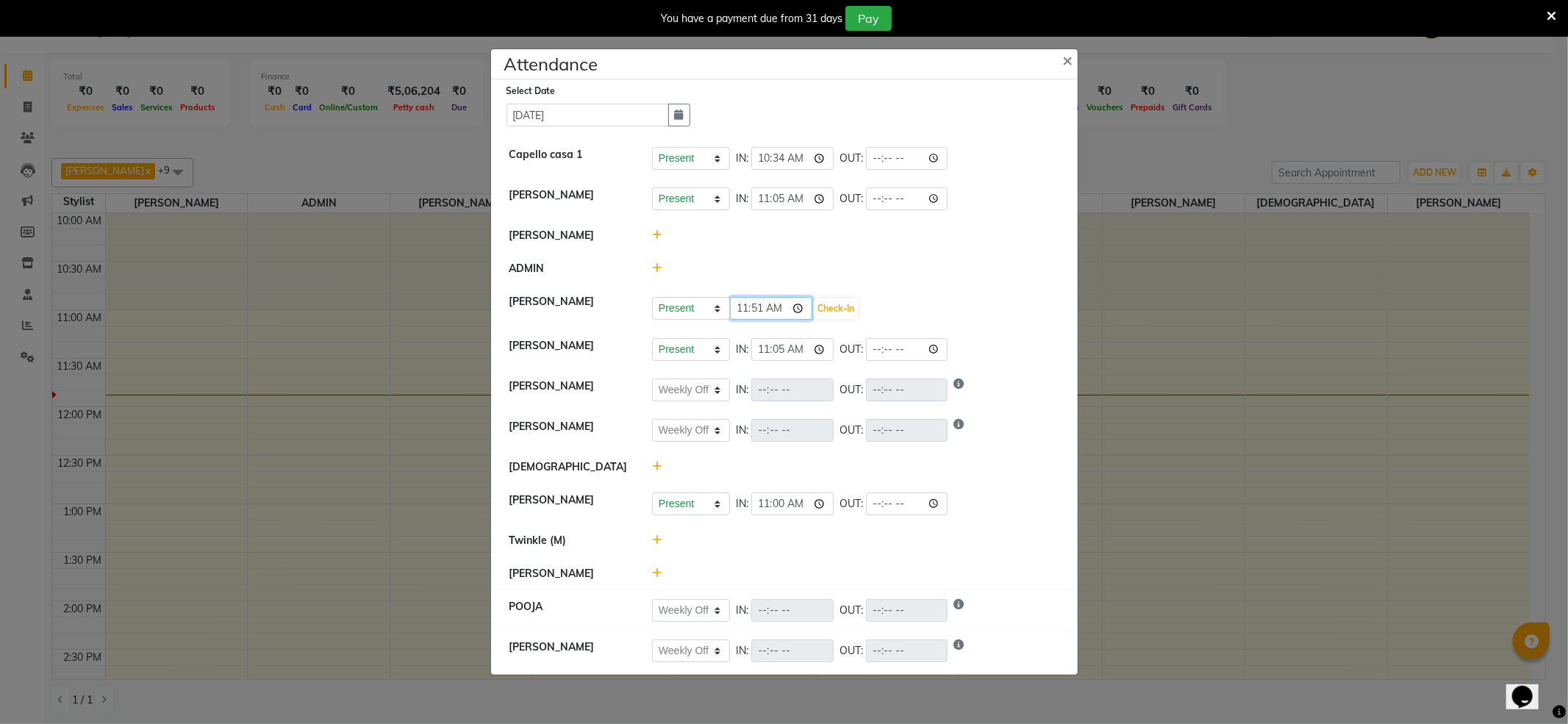
click at [760, 307] on input "11:51" at bounding box center [771, 308] width 83 height 23
type input "11:16"
click at [838, 310] on button "Check-In" at bounding box center [836, 308] width 44 height 20
select select "W"
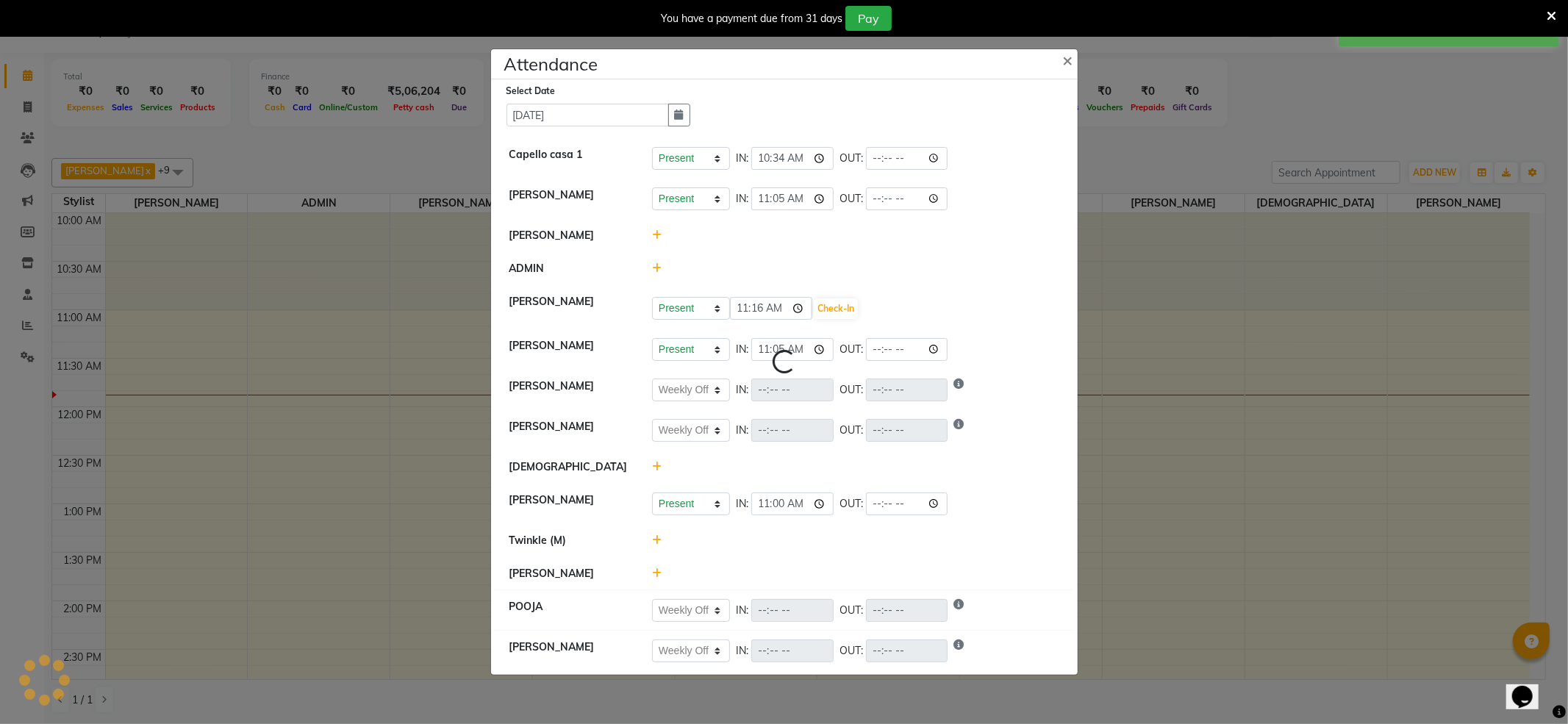
select select "W"
click at [654, 538] on icon at bounding box center [657, 538] width 10 height 11
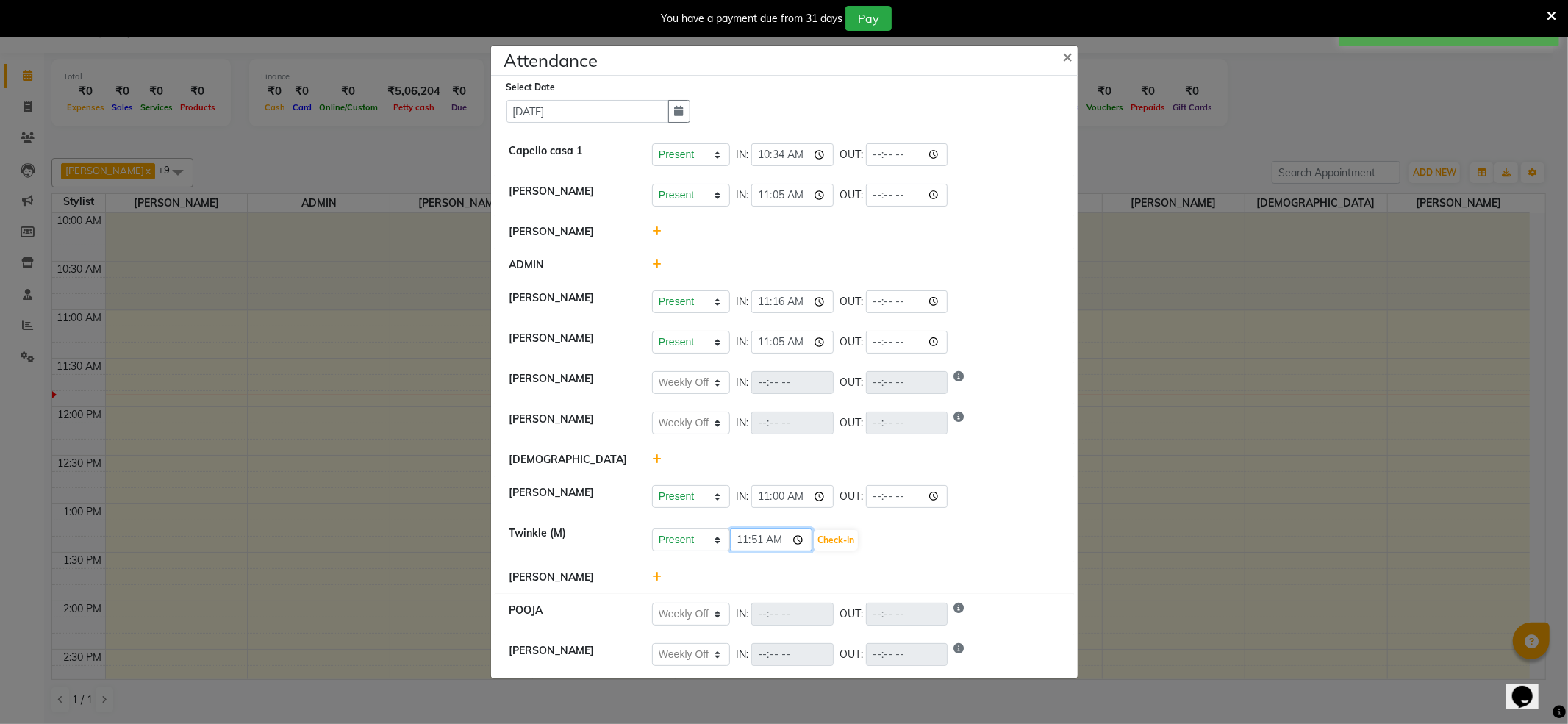
click at [744, 539] on input "11:51" at bounding box center [771, 540] width 83 height 23
type input "10:34"
drag, startPoint x: 830, startPoint y: 532, endPoint x: 839, endPoint y: 532, distance: 9.0
click at [832, 531] on button "Check-In" at bounding box center [836, 540] width 44 height 20
select select "W"
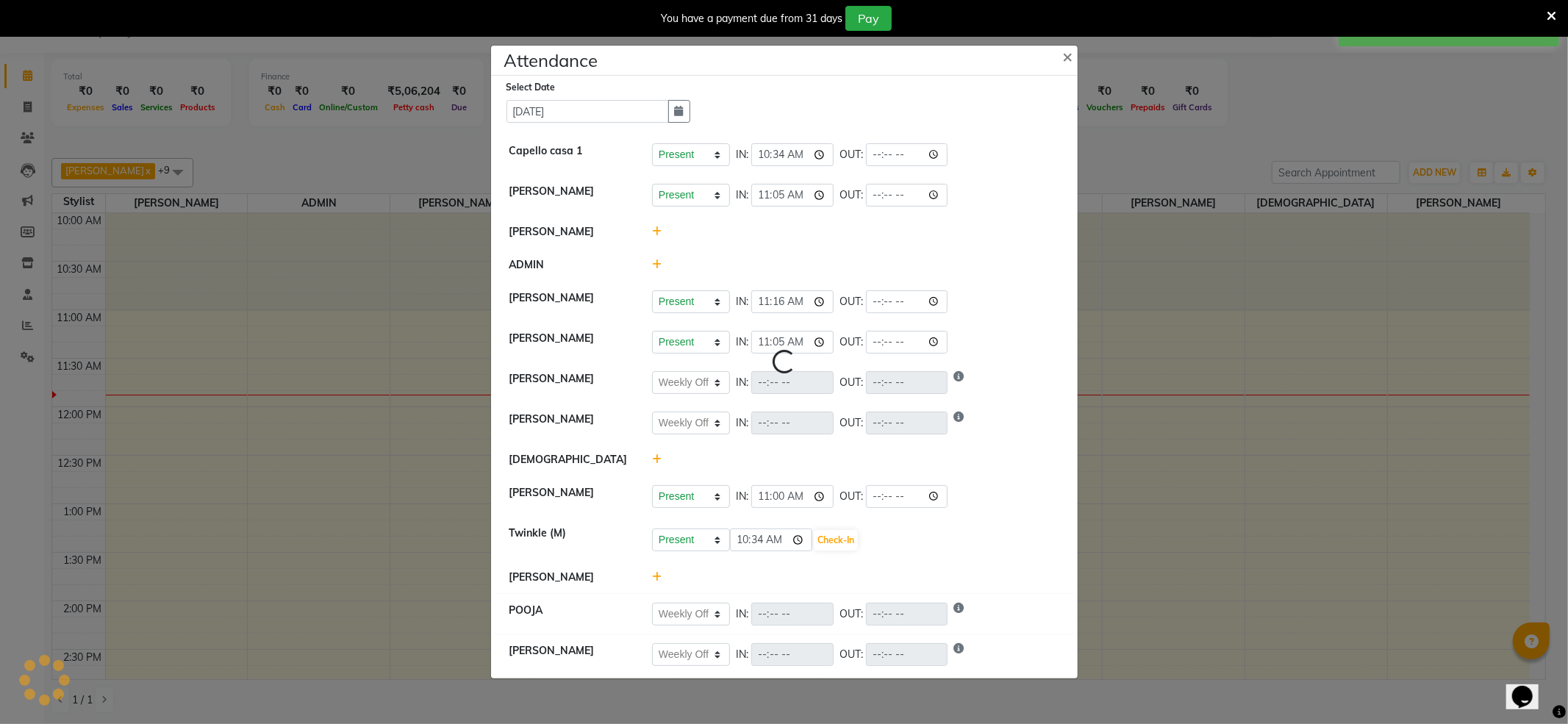
select select "W"
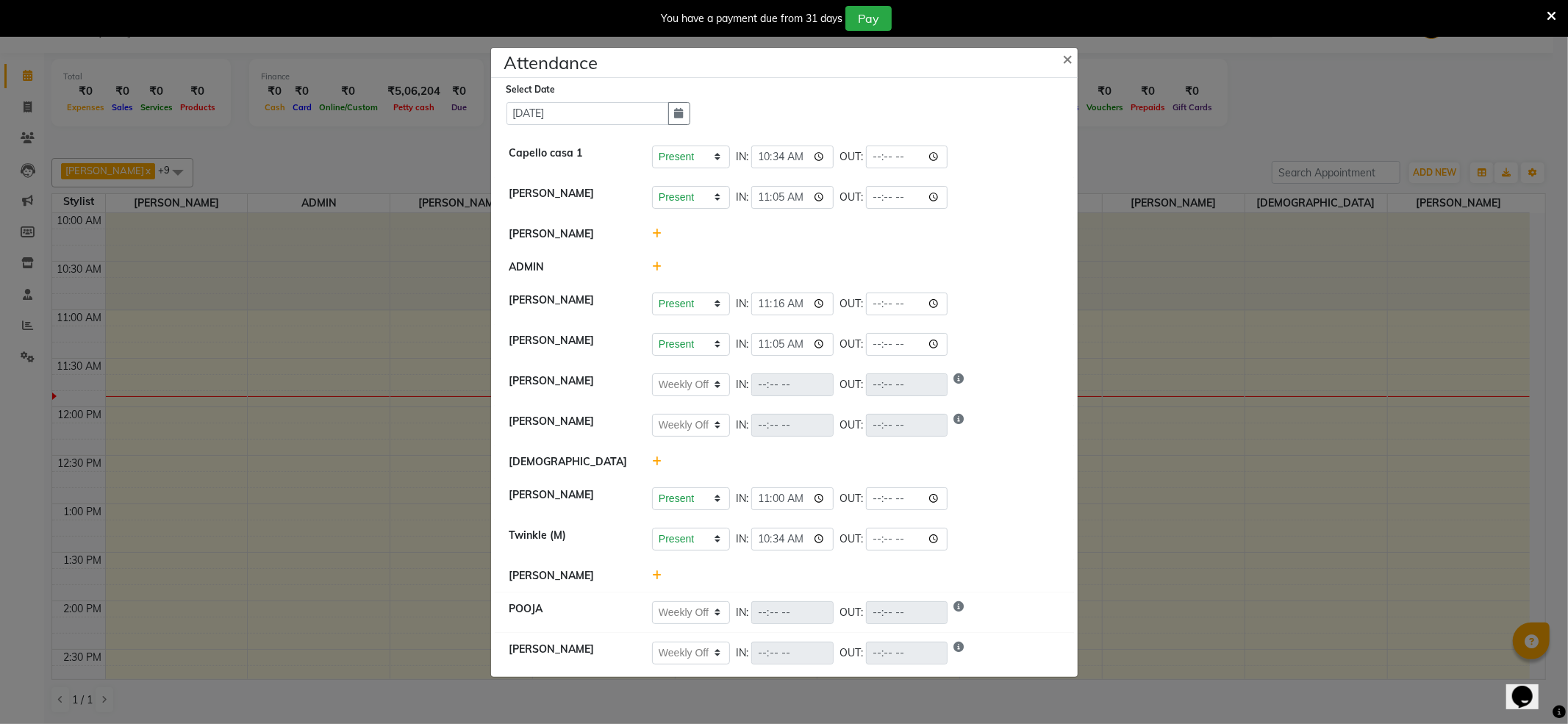
click at [654, 463] on icon at bounding box center [657, 462] width 10 height 11
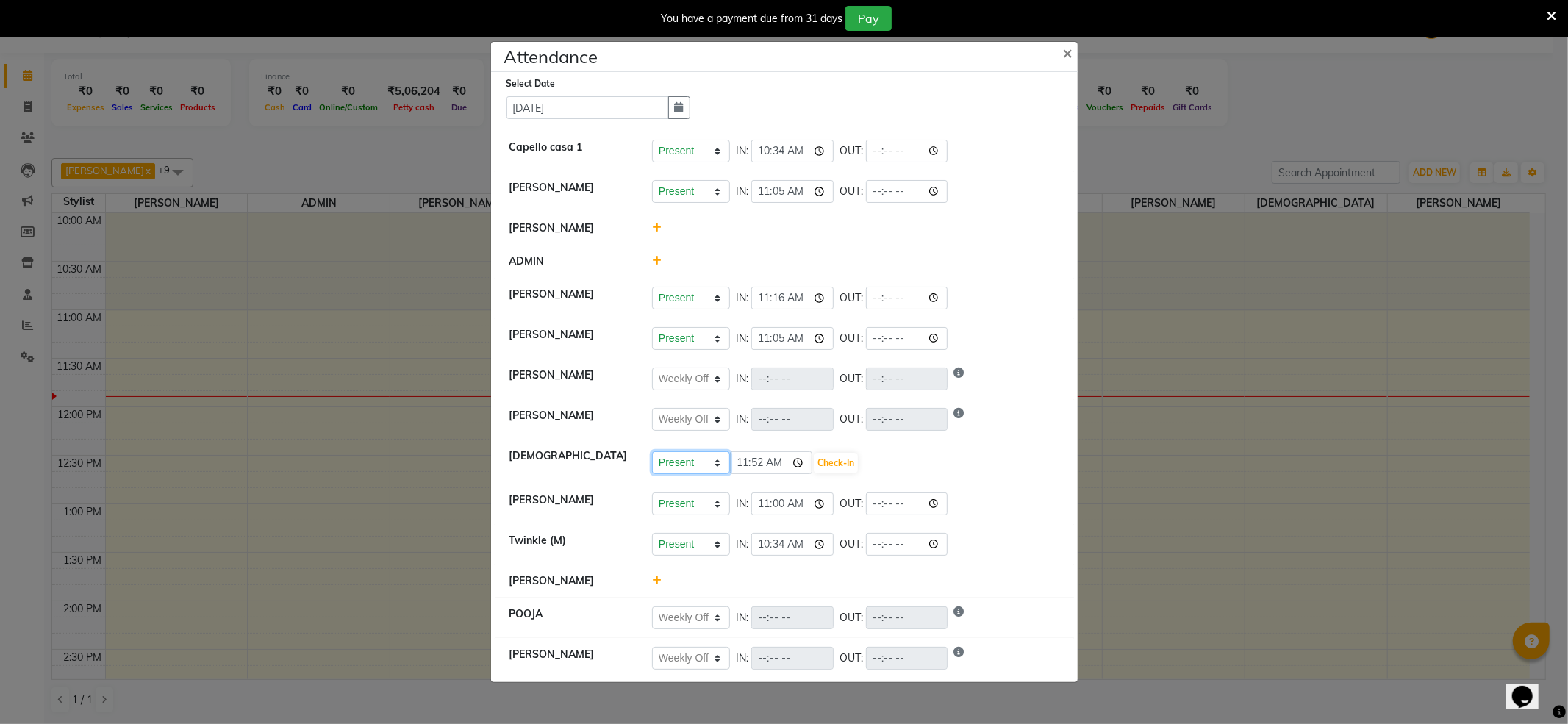
click at [713, 461] on select "Present Absent Late Half Day Weekly Off" at bounding box center [691, 463] width 78 height 23
select select "A"
click at [652, 451] on select "Present Absent Late Half Day Weekly Off" at bounding box center [691, 463] width 78 height 23
click at [742, 469] on button "Save" at bounding box center [745, 463] width 29 height 20
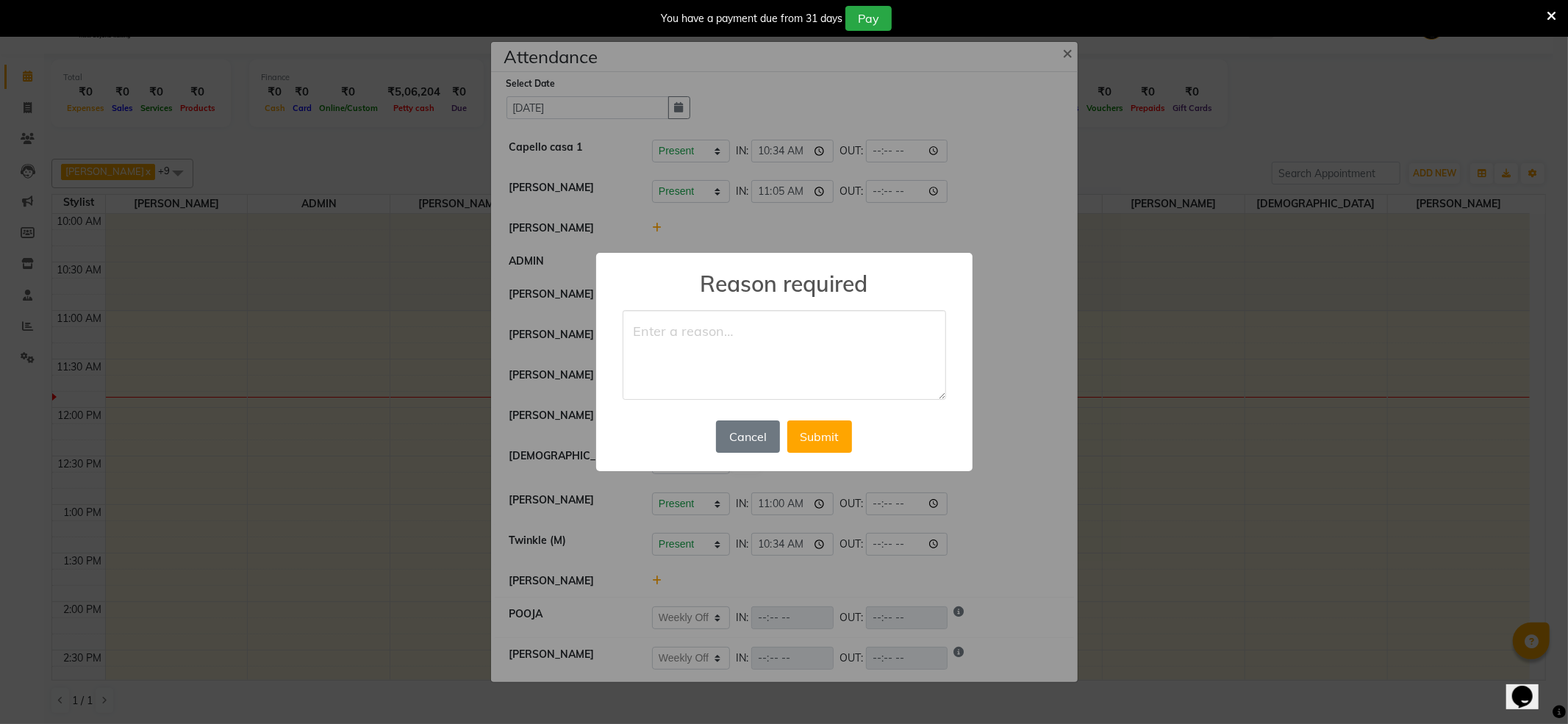
click at [745, 314] on textarea at bounding box center [784, 354] width 323 height 89
type textarea "a"
type textarea "some personal reason"
click at [835, 435] on button "Submit" at bounding box center [819, 436] width 64 height 33
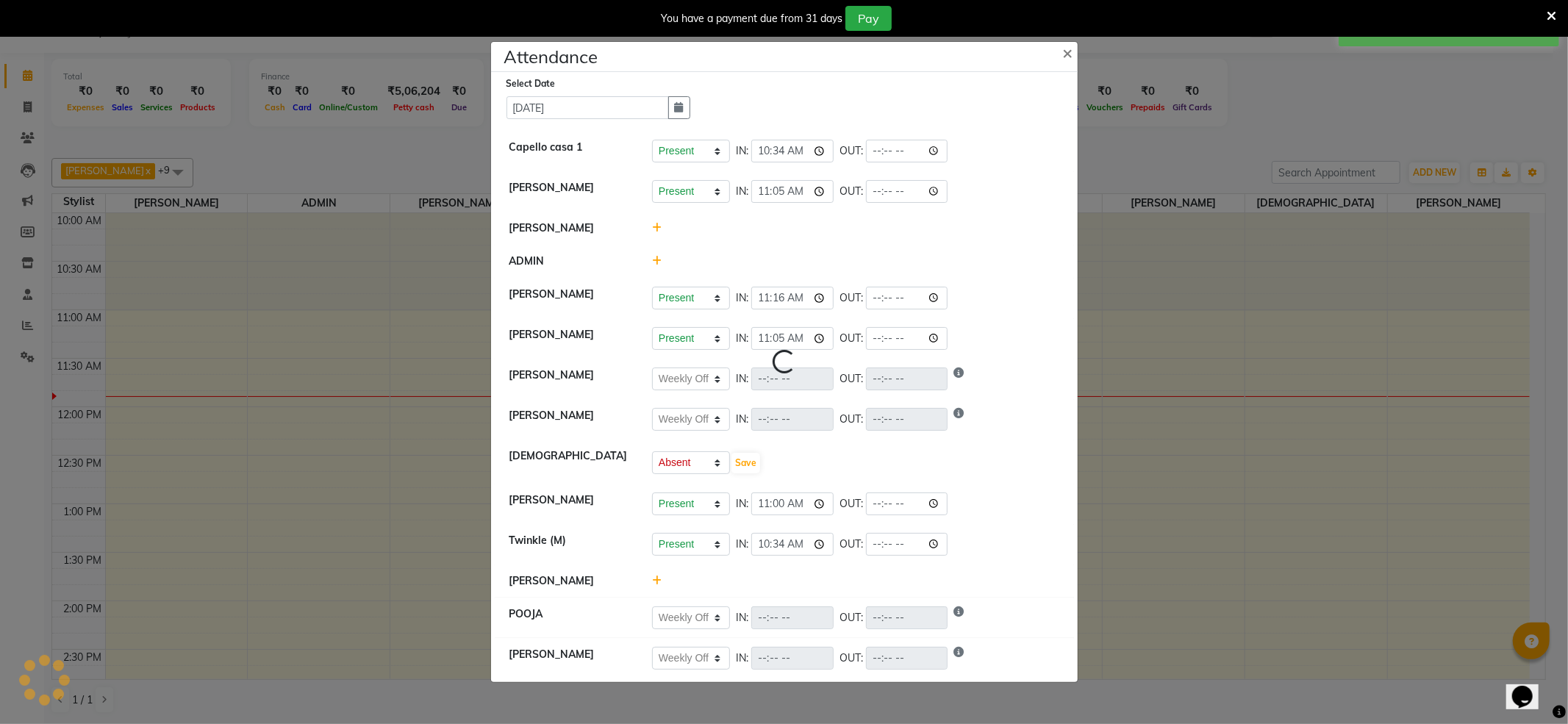
select select "W"
select select "A"
select select "W"
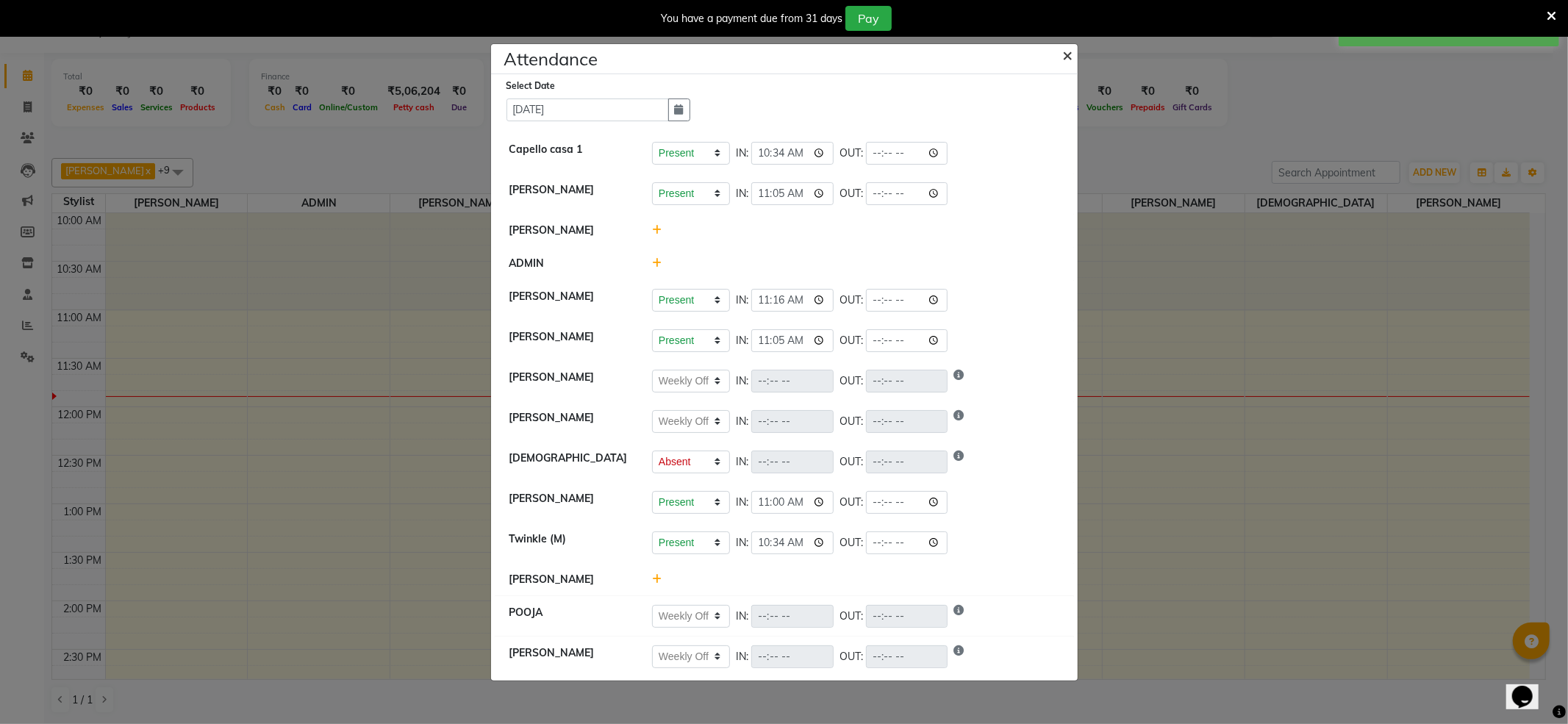
click at [1070, 53] on span "×" at bounding box center [1068, 54] width 11 height 22
